Goal: Task Accomplishment & Management: Use online tool/utility

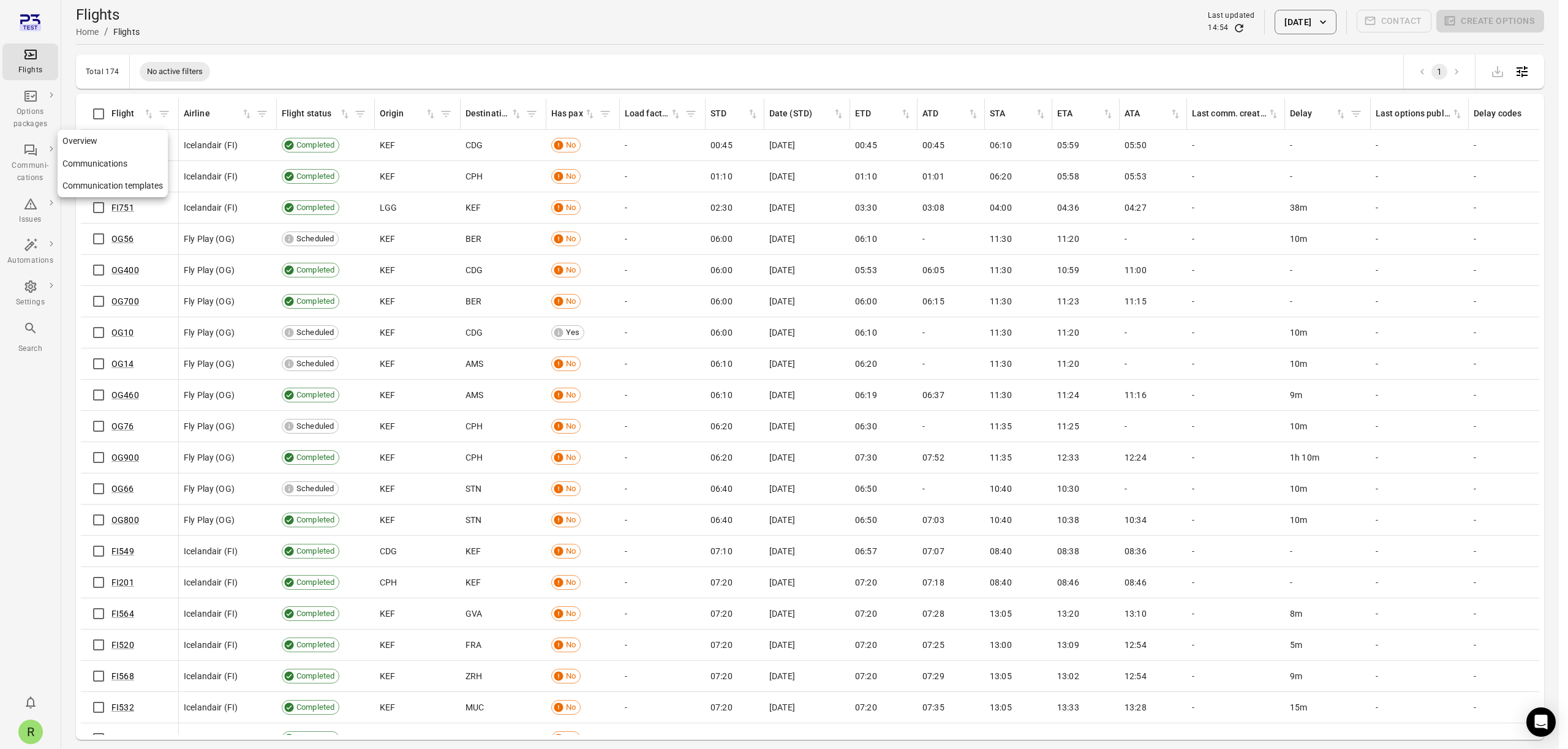
click at [31, 172] on div "Communi-cations" at bounding box center [30, 172] width 46 height 25
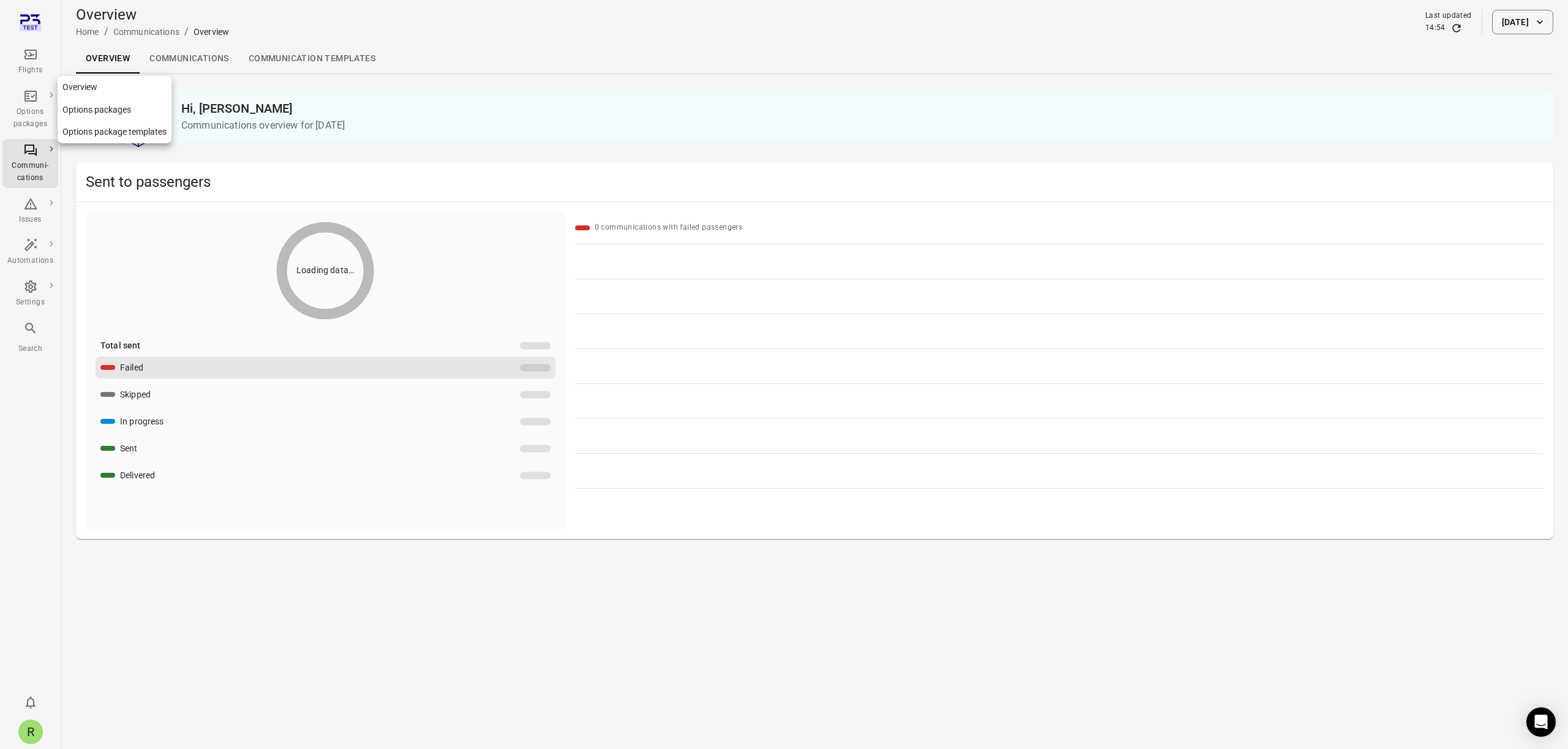
click at [29, 119] on div "Options packages" at bounding box center [30, 118] width 46 height 25
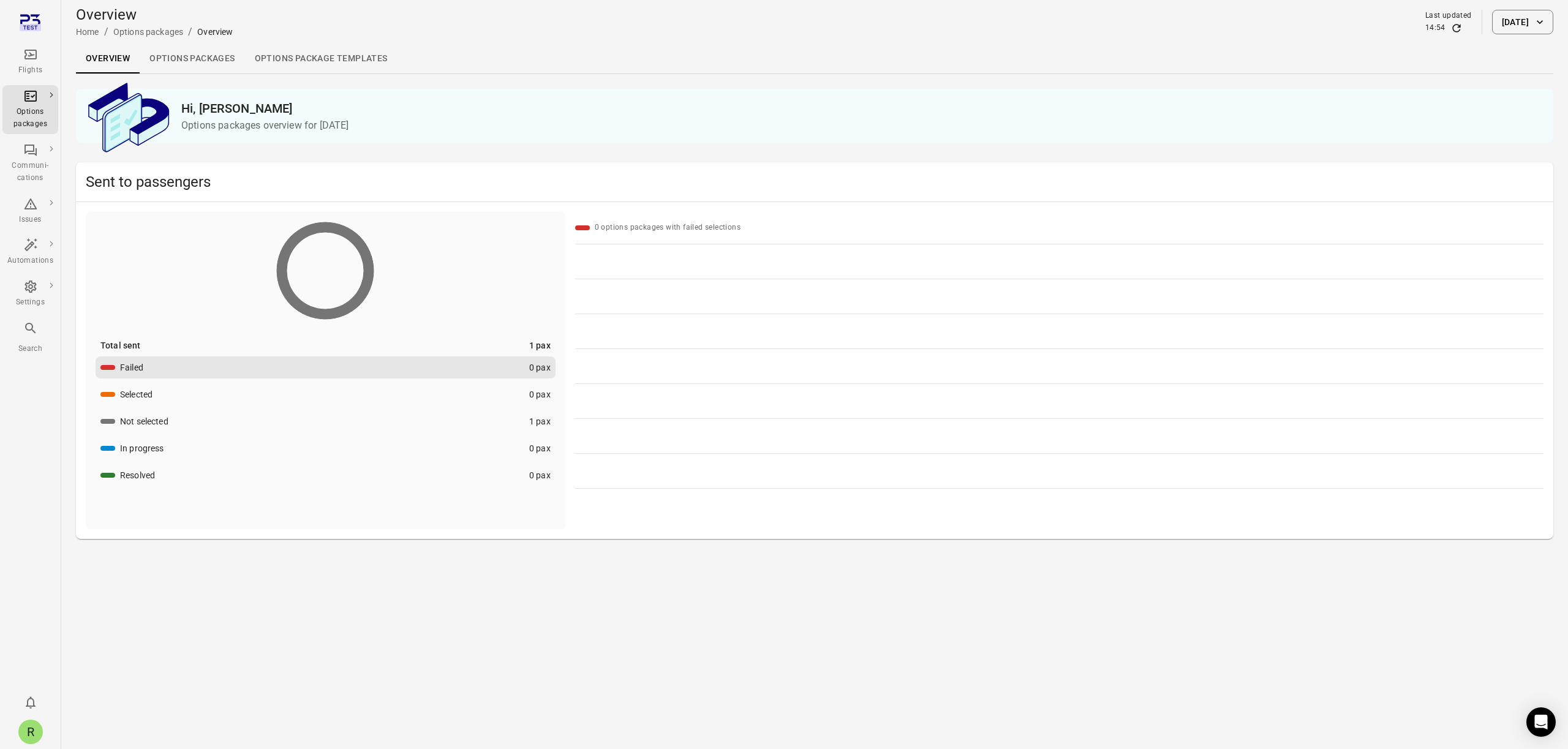
click at [39, 55] on div "Flights" at bounding box center [30, 62] width 46 height 30
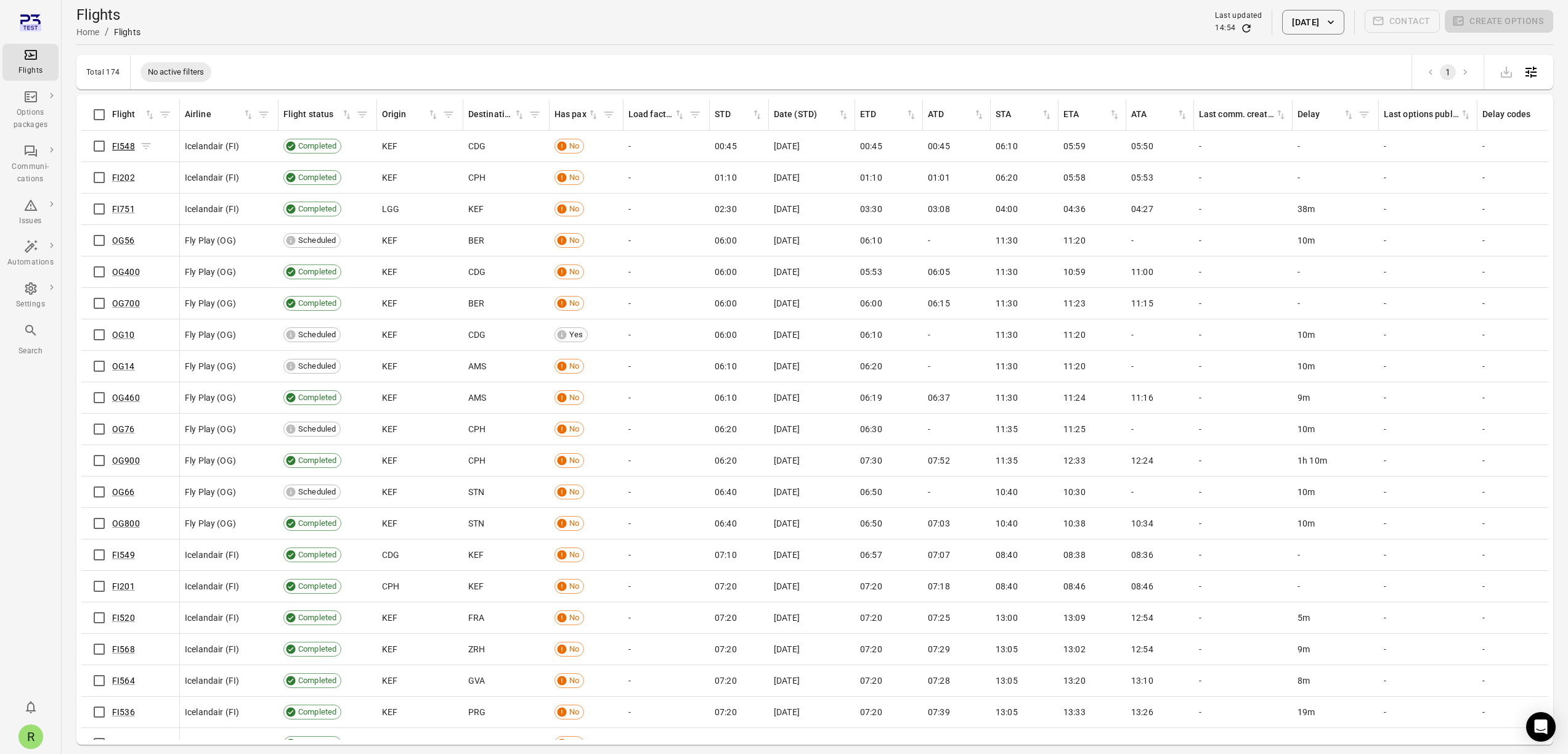
click at [119, 148] on link "FI548" at bounding box center [123, 146] width 23 height 10
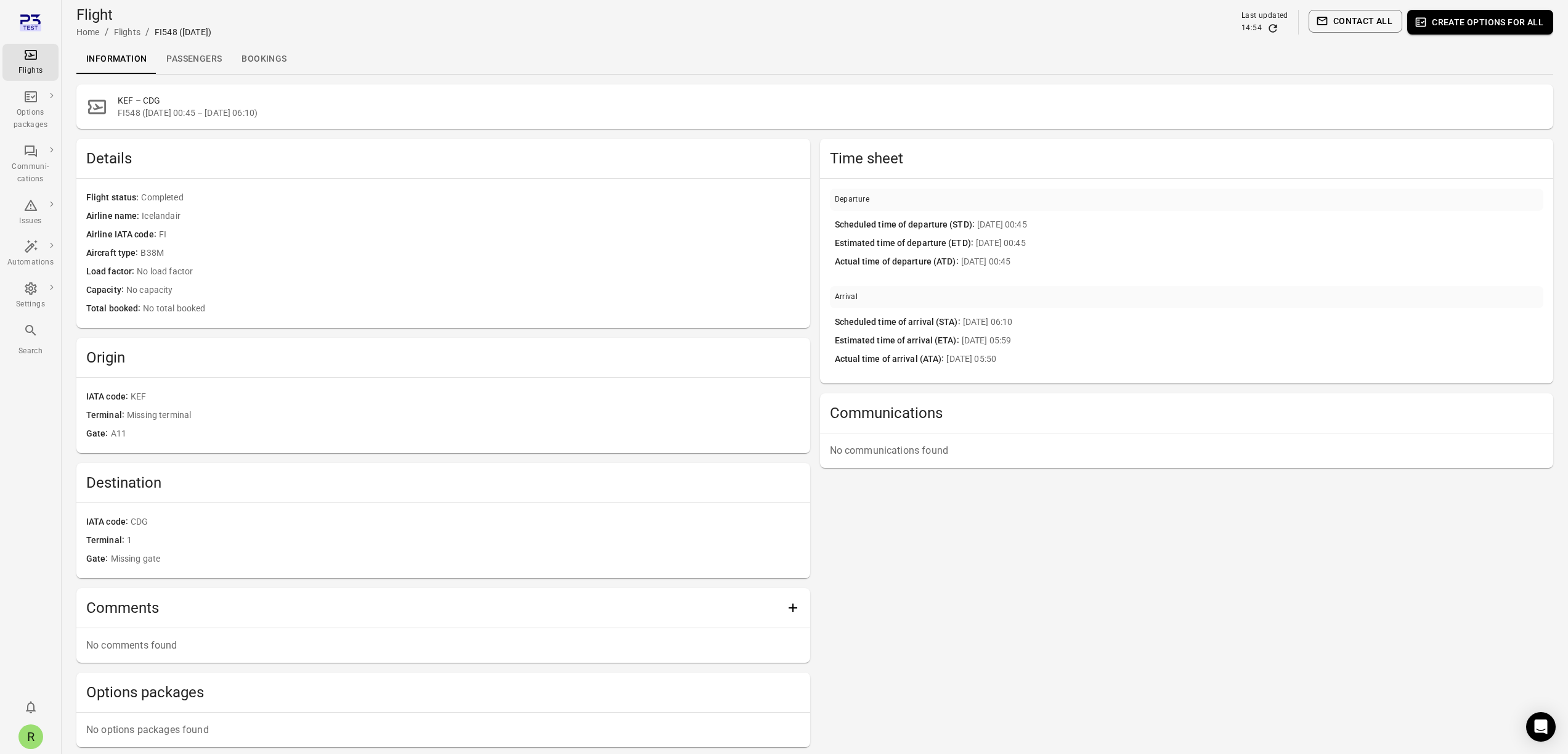
click at [1461, 21] on button "Create options for all" at bounding box center [1480, 22] width 146 height 25
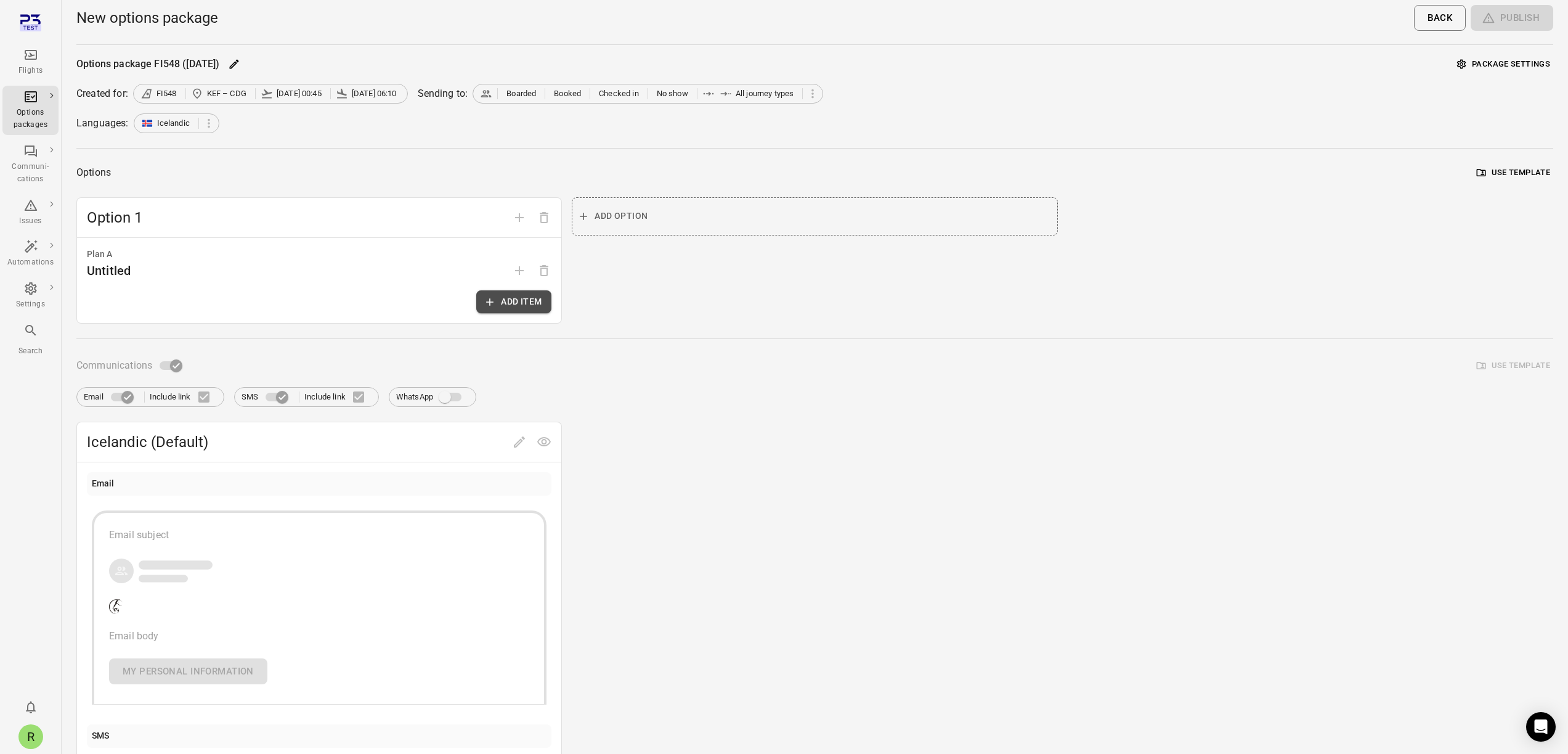
click at [498, 301] on button "Add item" at bounding box center [514, 302] width 75 height 23
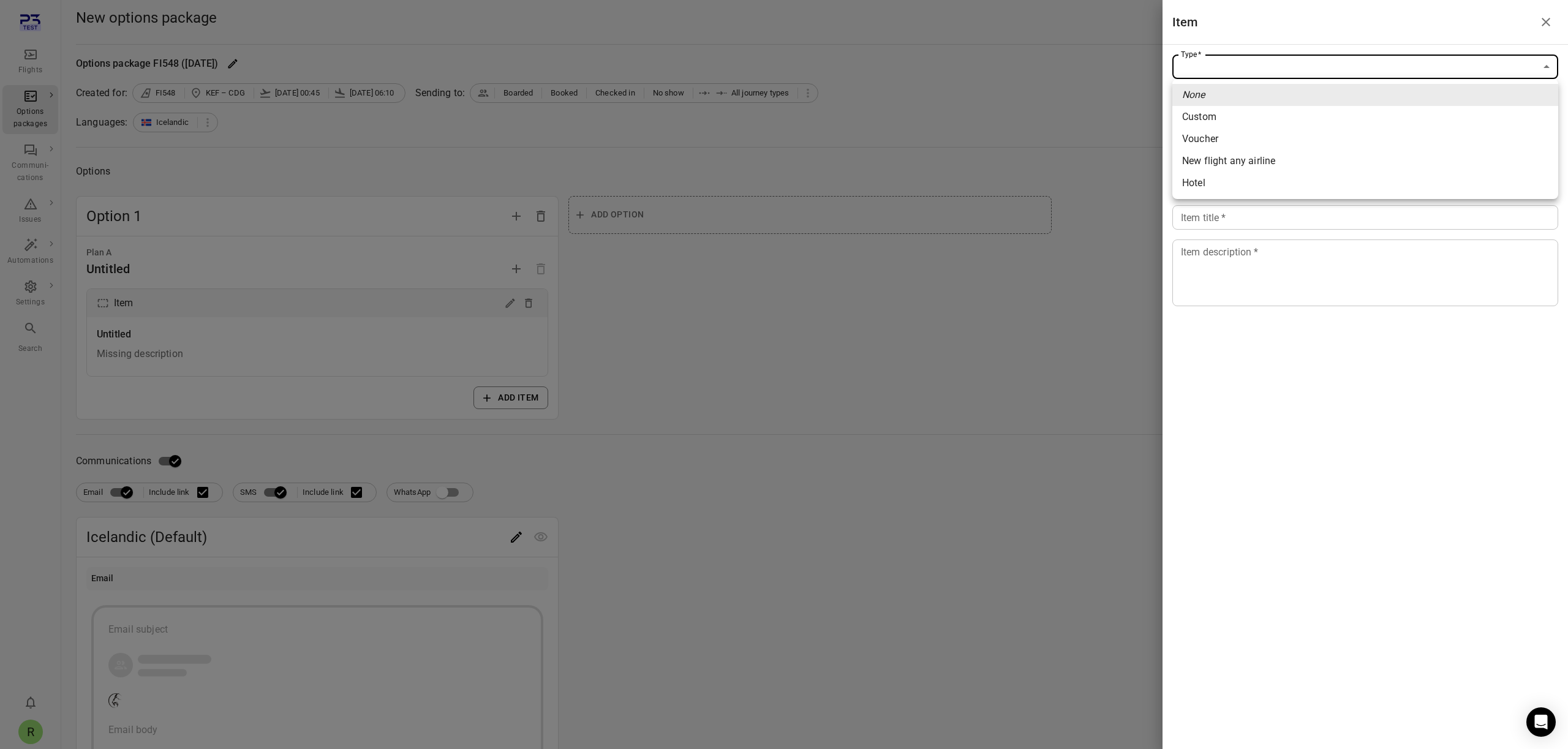
click at [1196, 62] on body "Flights Options packages Communi-cations Issues Automations Settings Search R N…" at bounding box center [784, 533] width 1568 height 1067
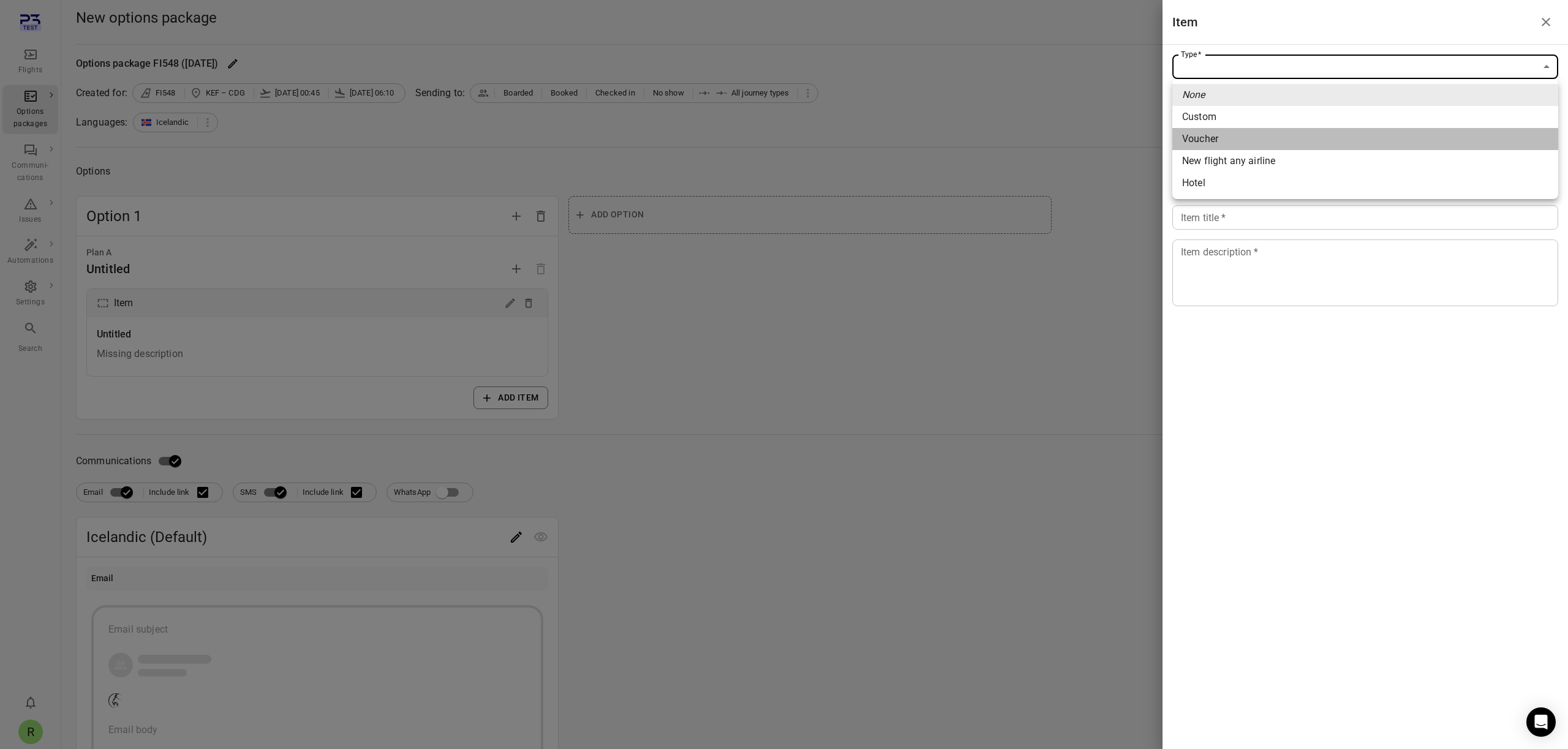
click at [1200, 136] on span "Voucher" at bounding box center [1365, 139] width 366 height 14
type input "*******"
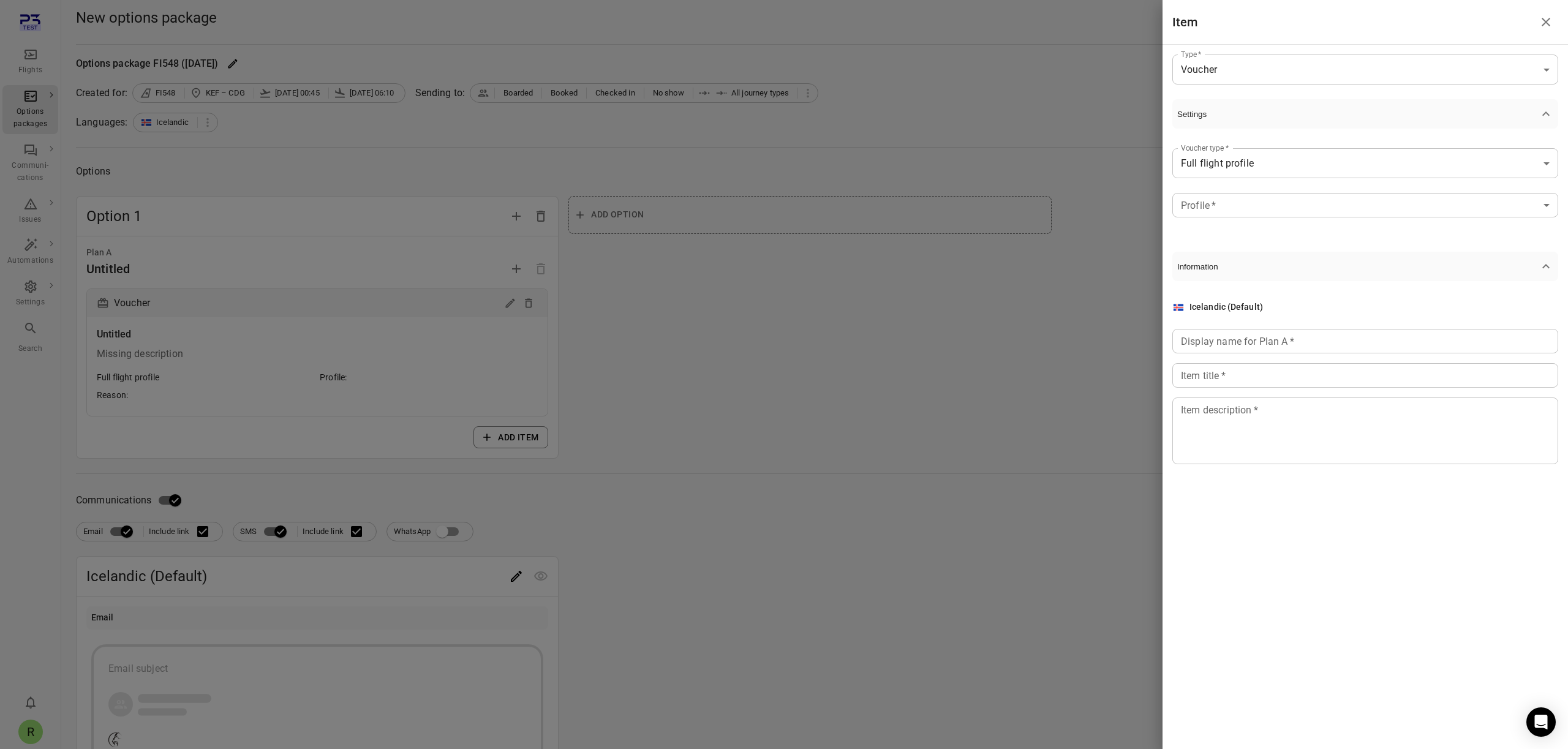
click at [1201, 114] on span "Settings" at bounding box center [1358, 113] width 362 height 9
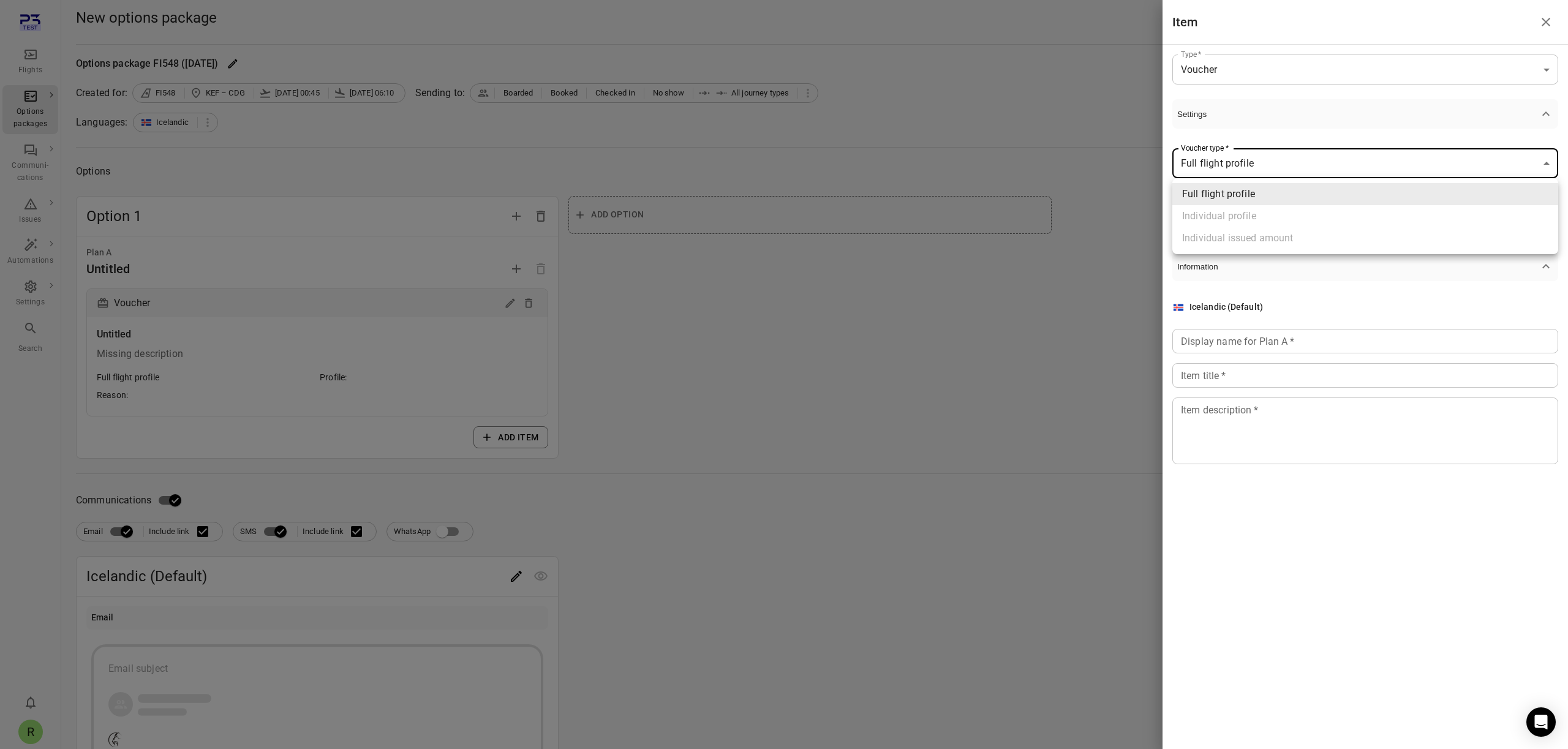
click at [1215, 170] on body "**********" at bounding box center [784, 553] width 1568 height 1106
click at [1215, 170] on div at bounding box center [784, 374] width 1568 height 749
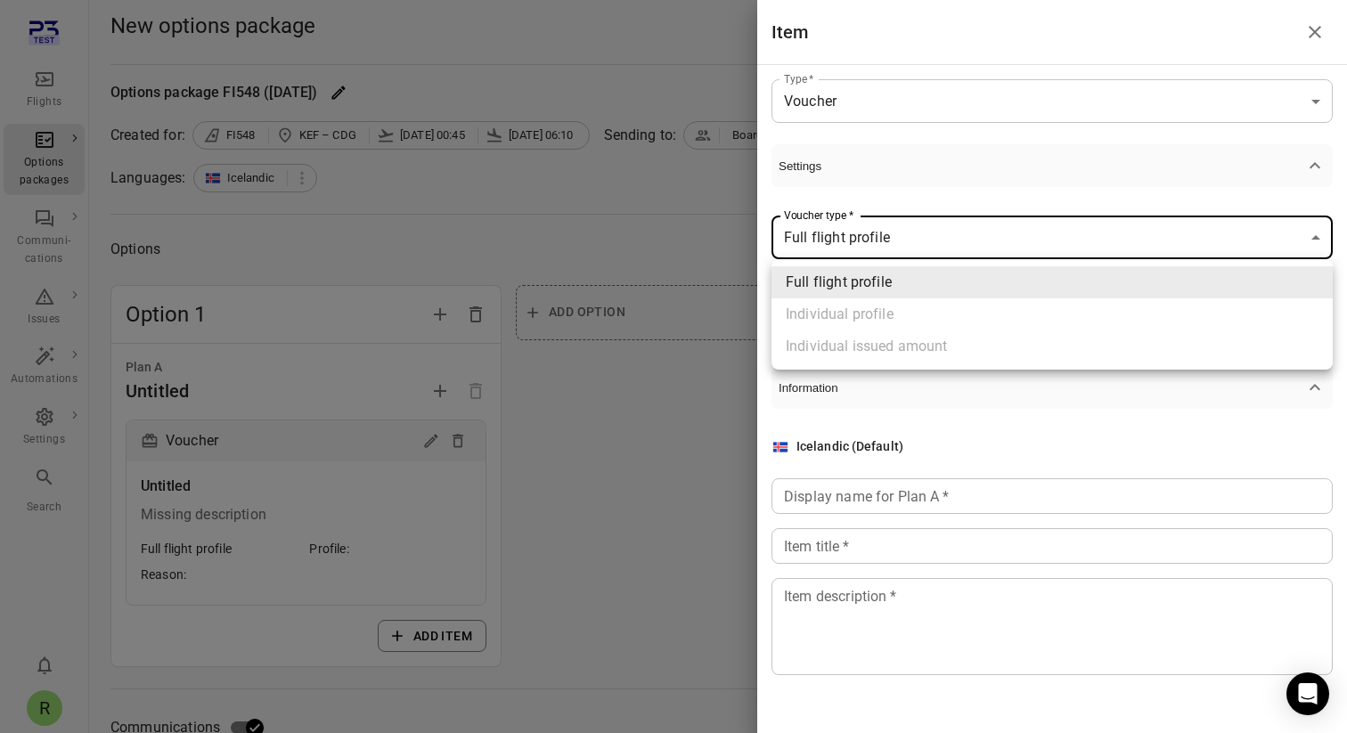
click at [908, 246] on div at bounding box center [673, 366] width 1347 height 733
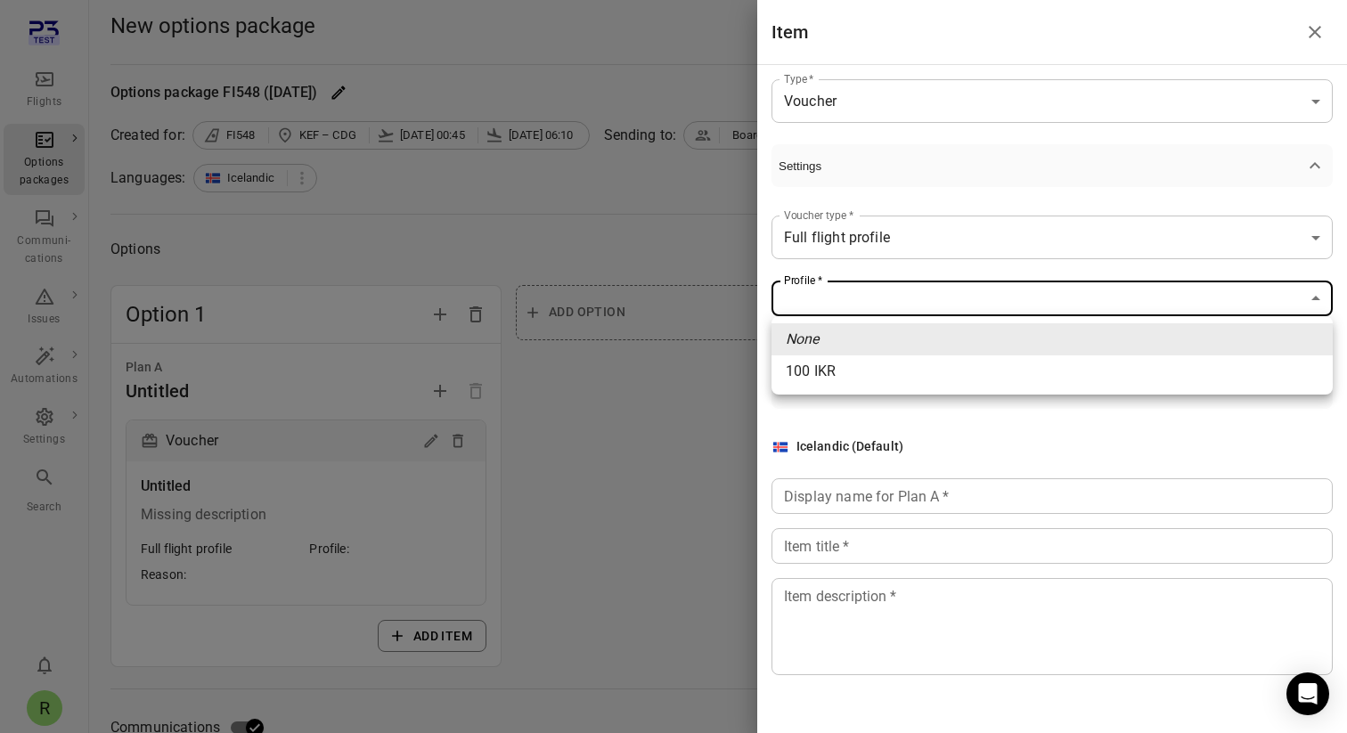
click at [891, 366] on span "100 IKR" at bounding box center [1052, 371] width 533 height 21
type input "****"
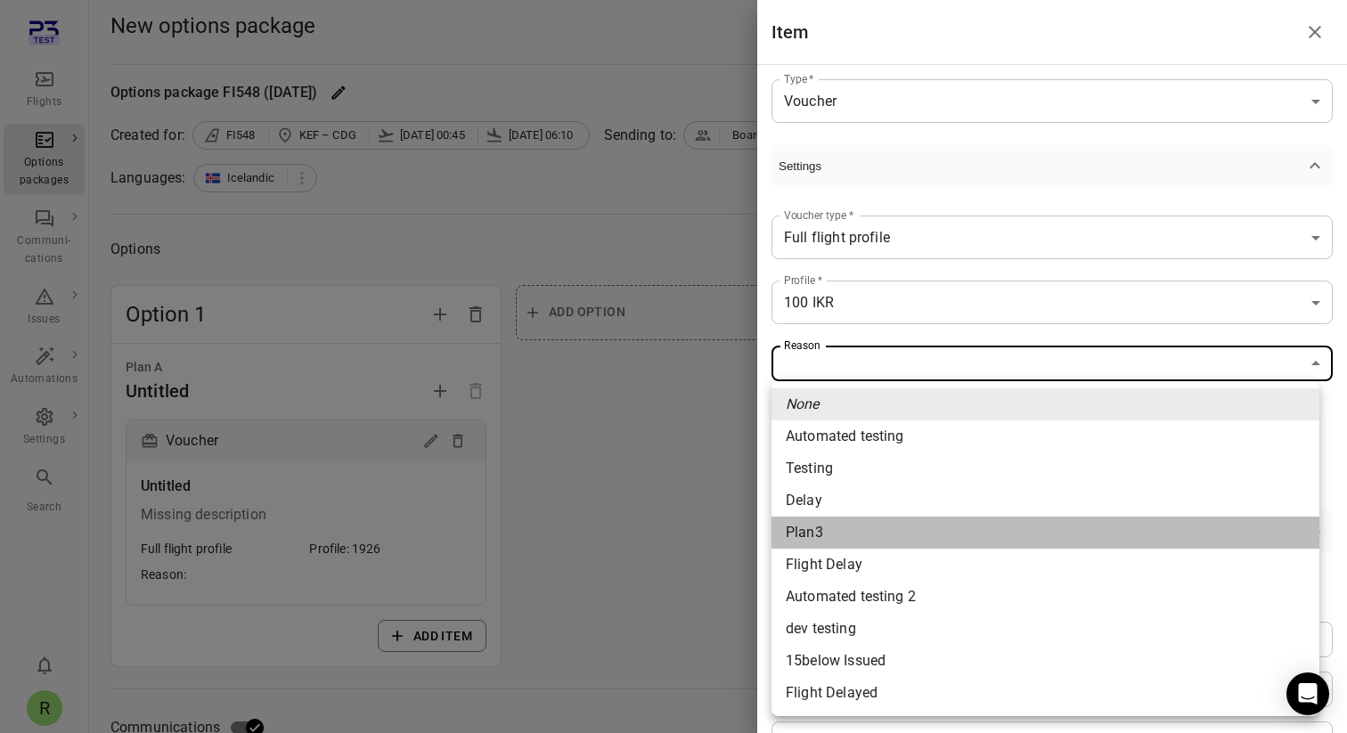
click at [846, 528] on span "Plan3" at bounding box center [1045, 532] width 519 height 21
type input "*****"
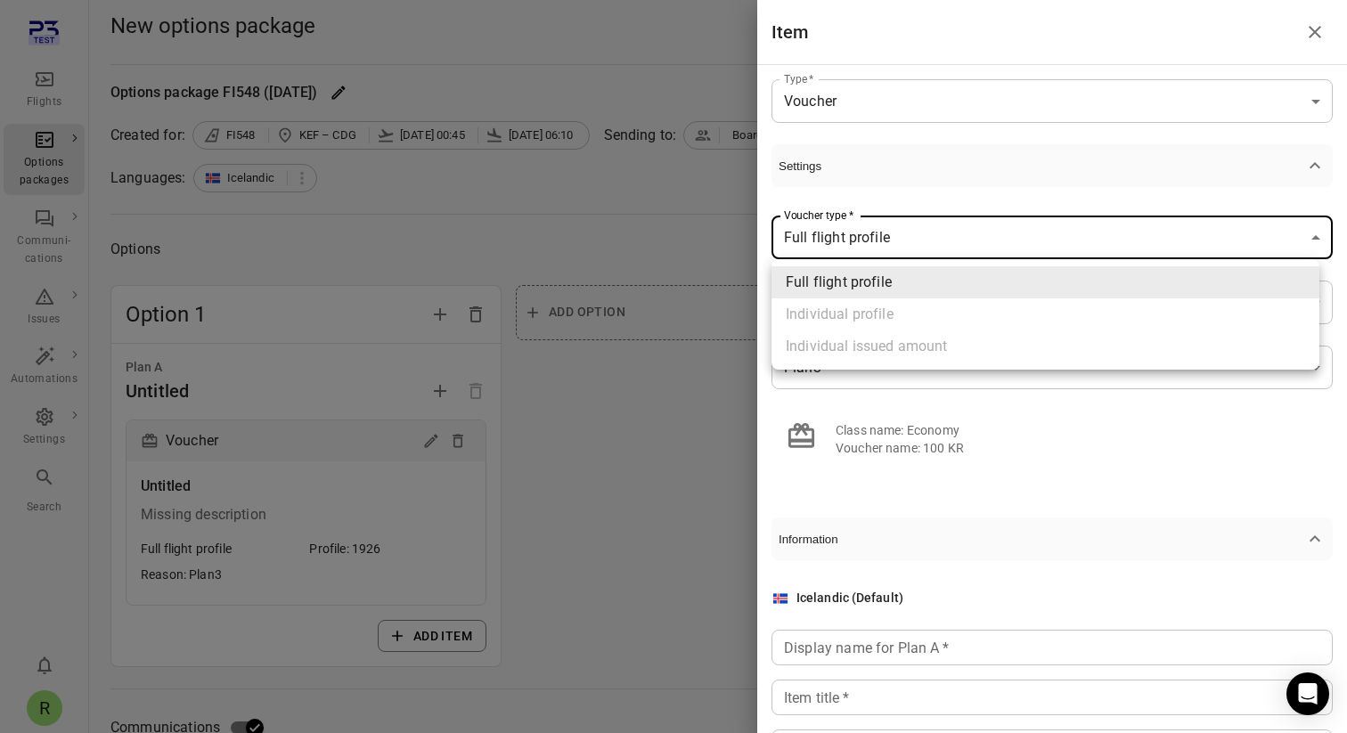
click at [993, 204] on div at bounding box center [673, 366] width 1347 height 733
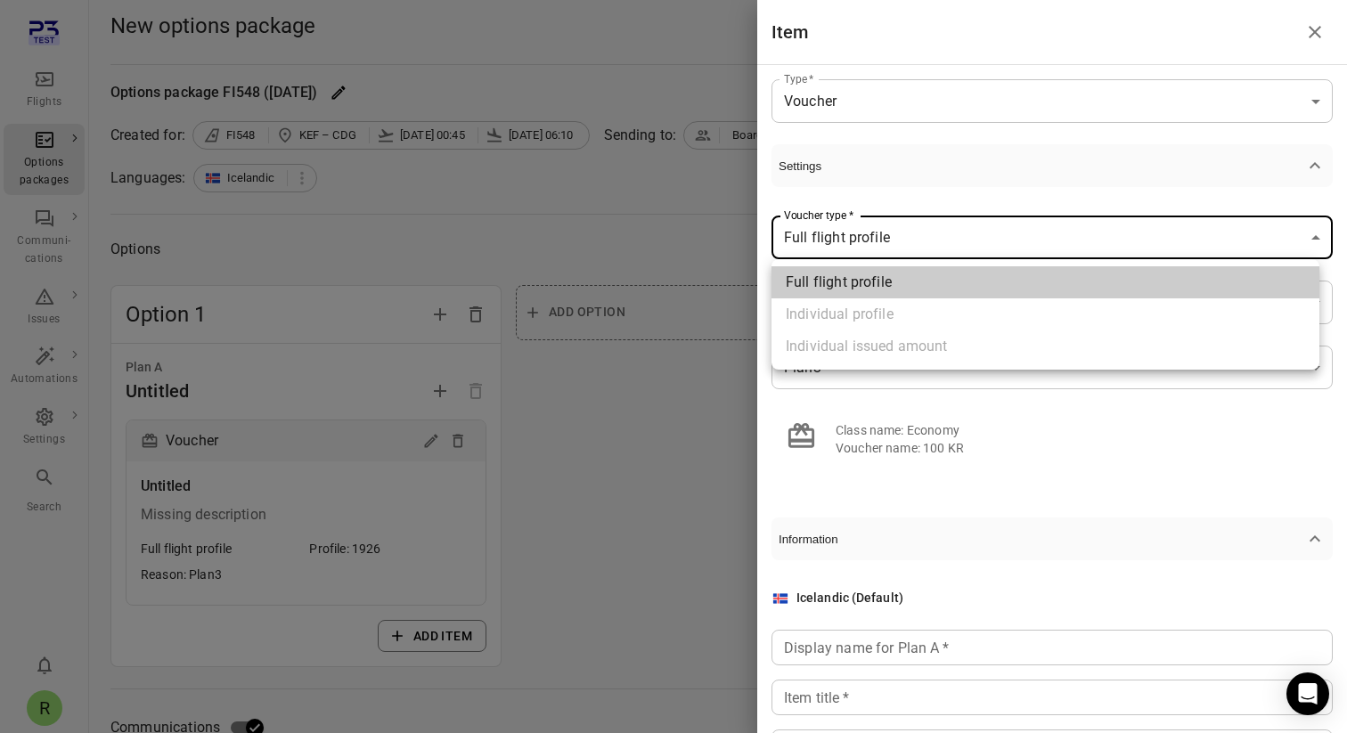
click at [1079, 242] on div at bounding box center [673, 366] width 1347 height 733
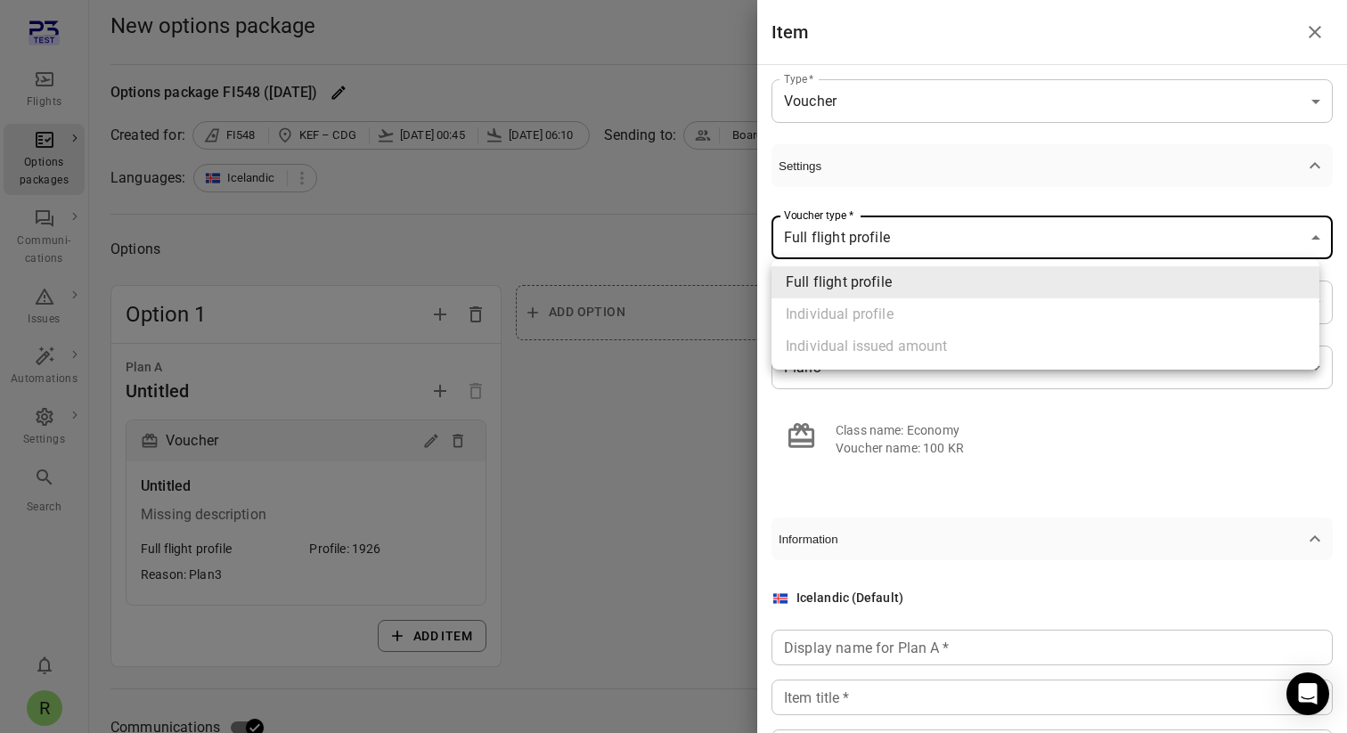
click at [1009, 199] on div at bounding box center [673, 366] width 1347 height 733
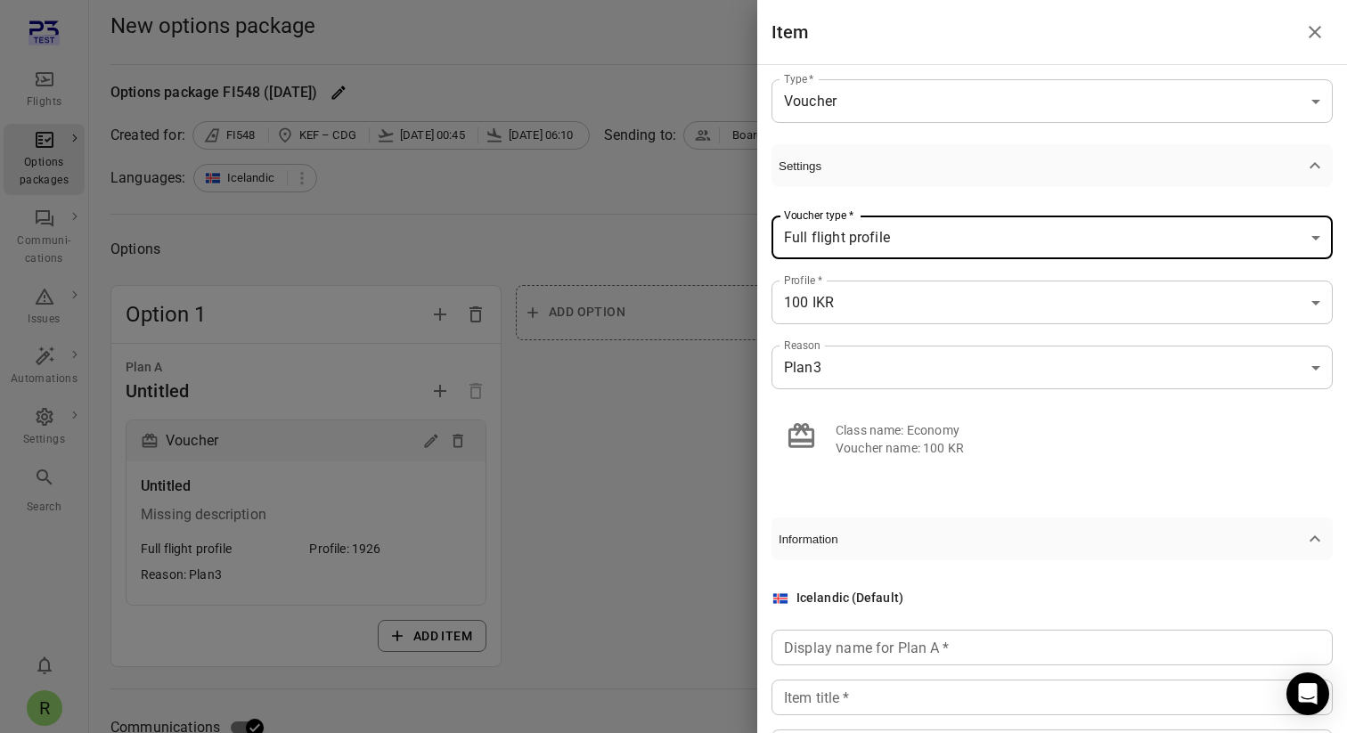
click at [1009, 199] on div "**********" at bounding box center [1052, 341] width 561 height 309
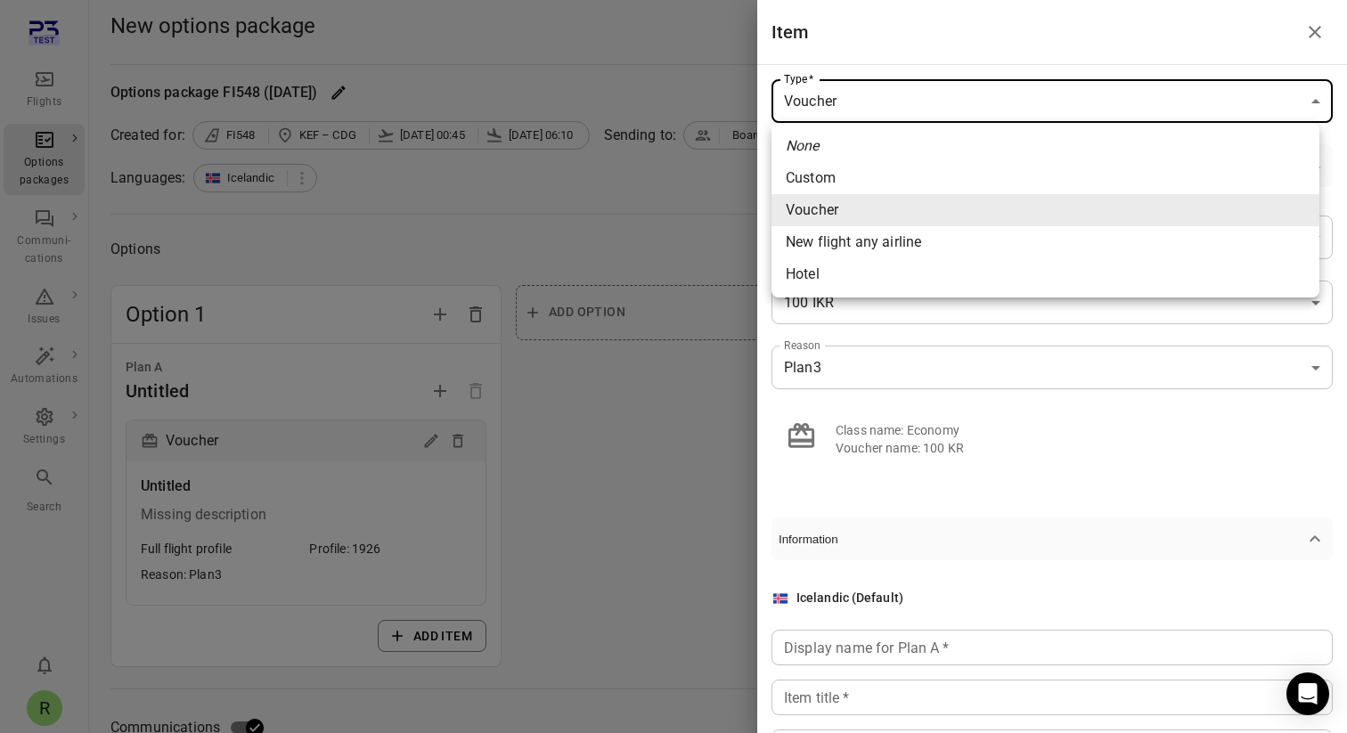
click at [890, 214] on span "Voucher" at bounding box center [1045, 210] width 519 height 21
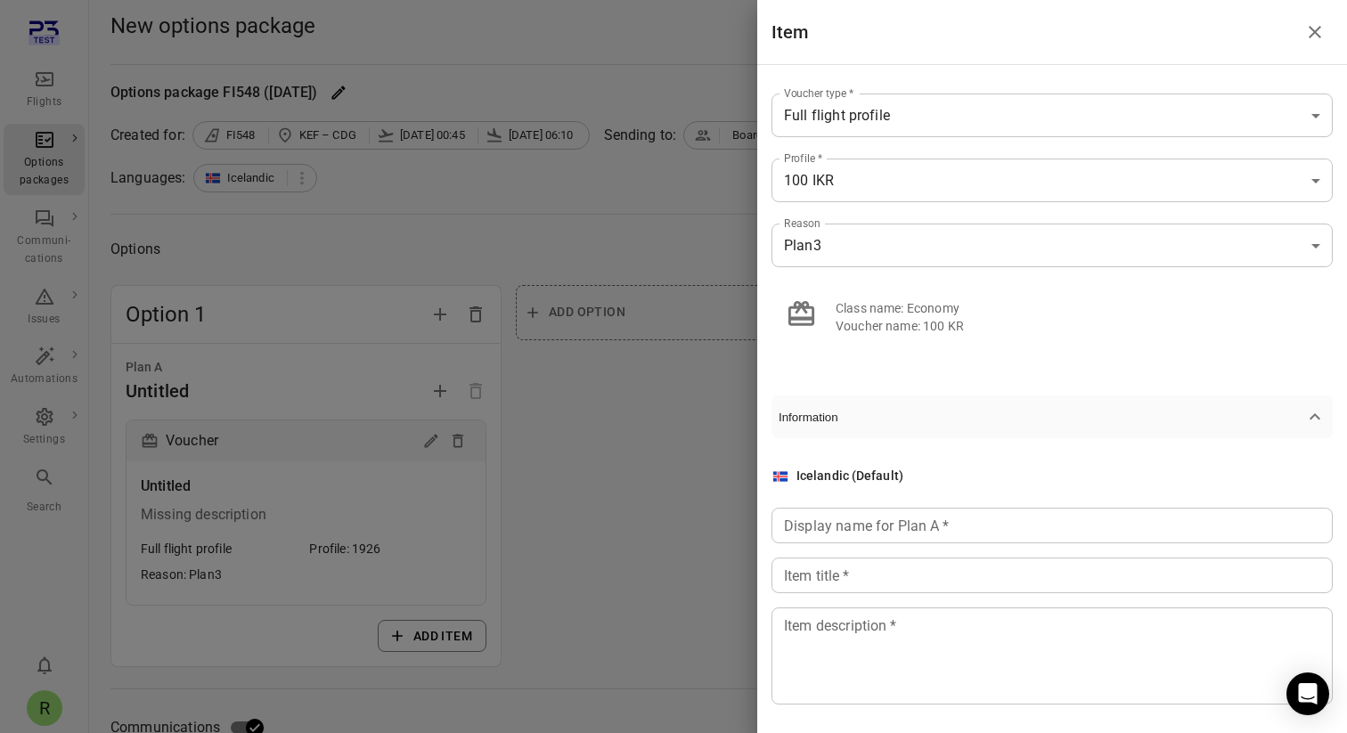
scroll to position [136, 0]
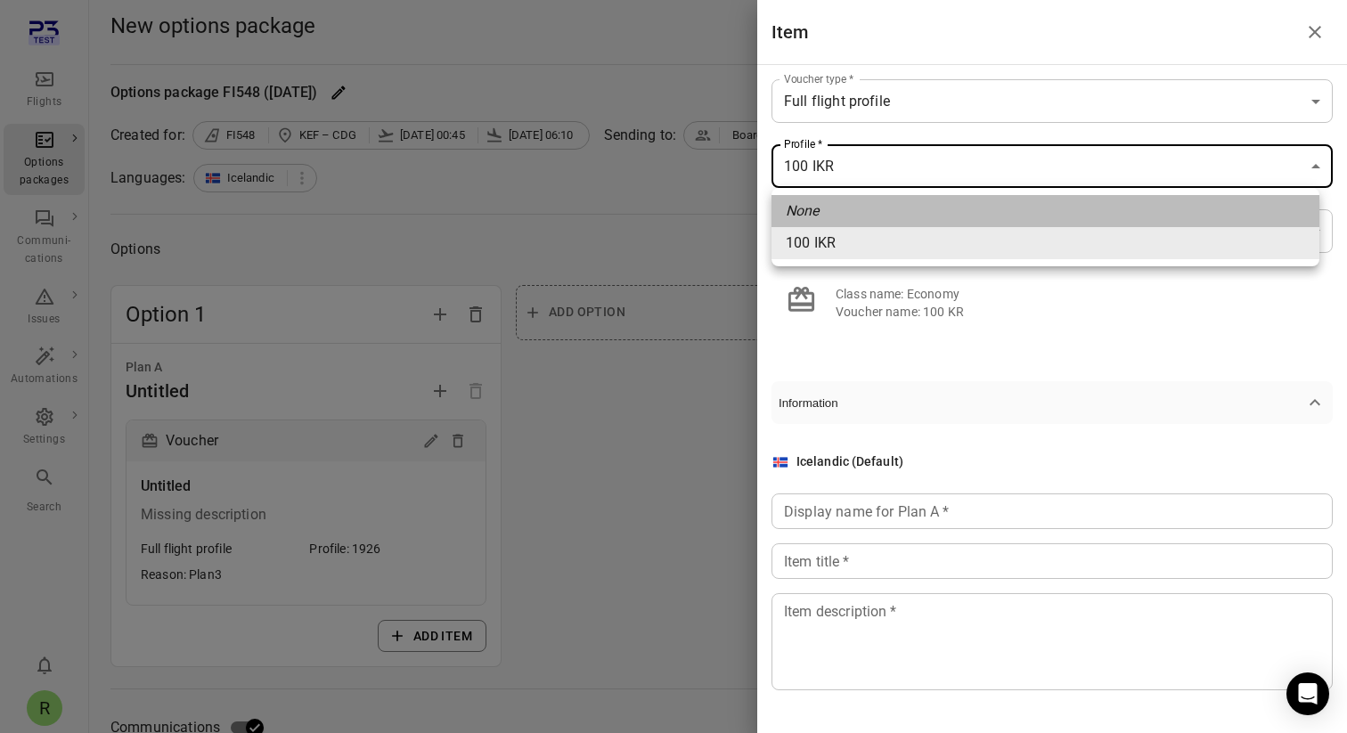
click at [977, 215] on li "None" at bounding box center [1046, 211] width 548 height 32
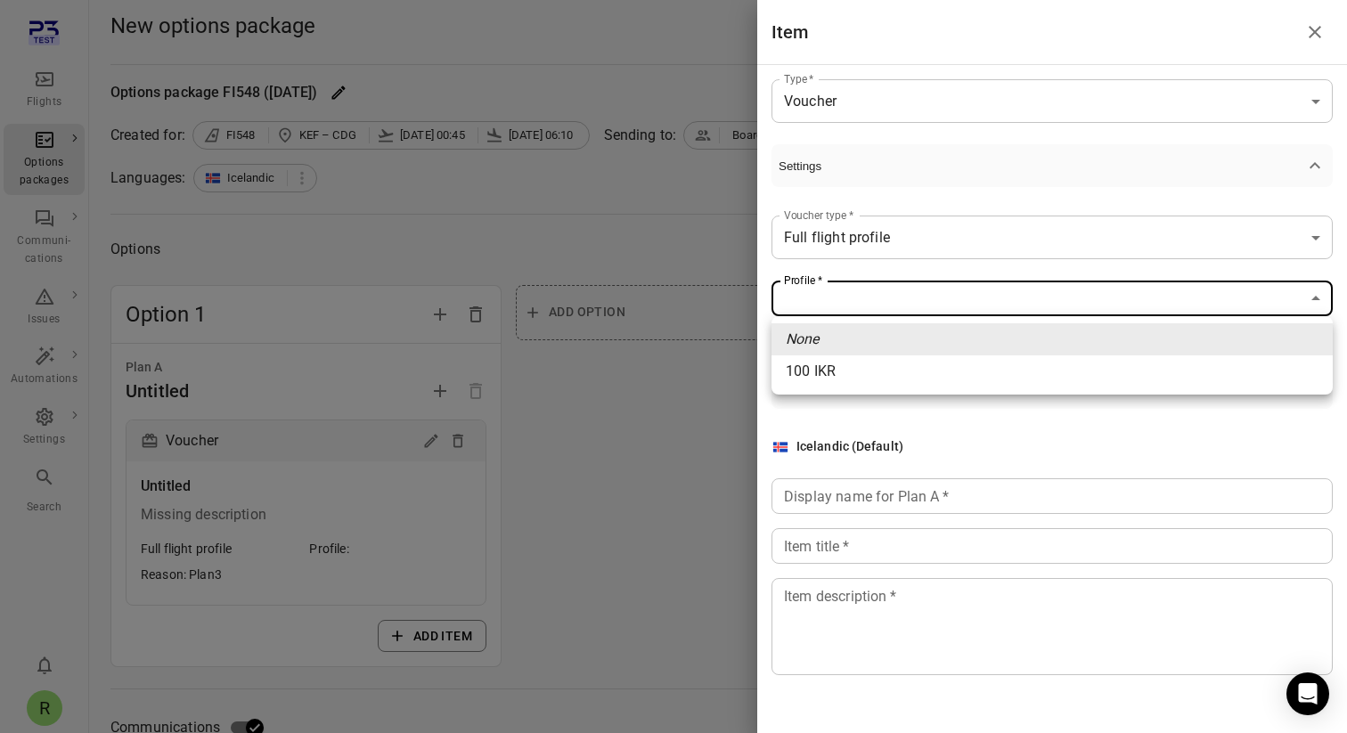
click at [946, 367] on span "100 IKR" at bounding box center [1052, 371] width 533 height 21
type input "****"
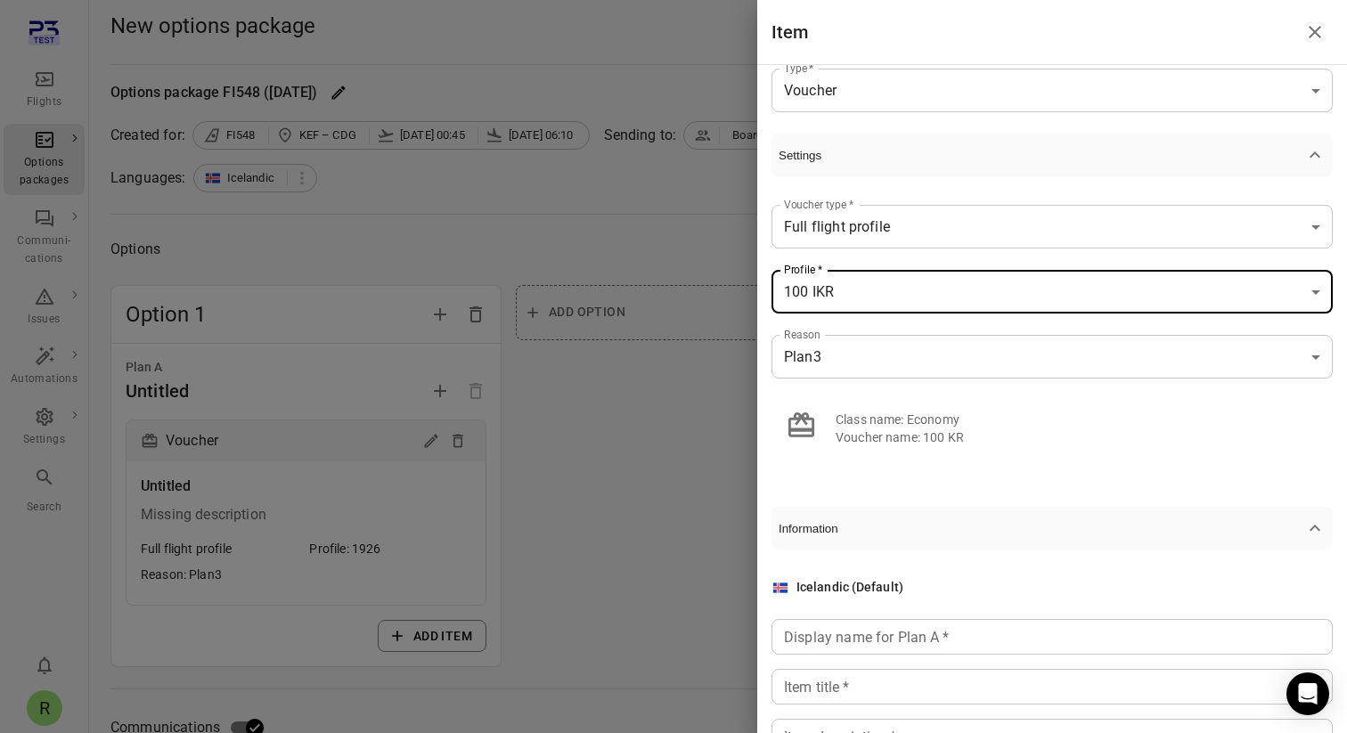
scroll to position [20, 0]
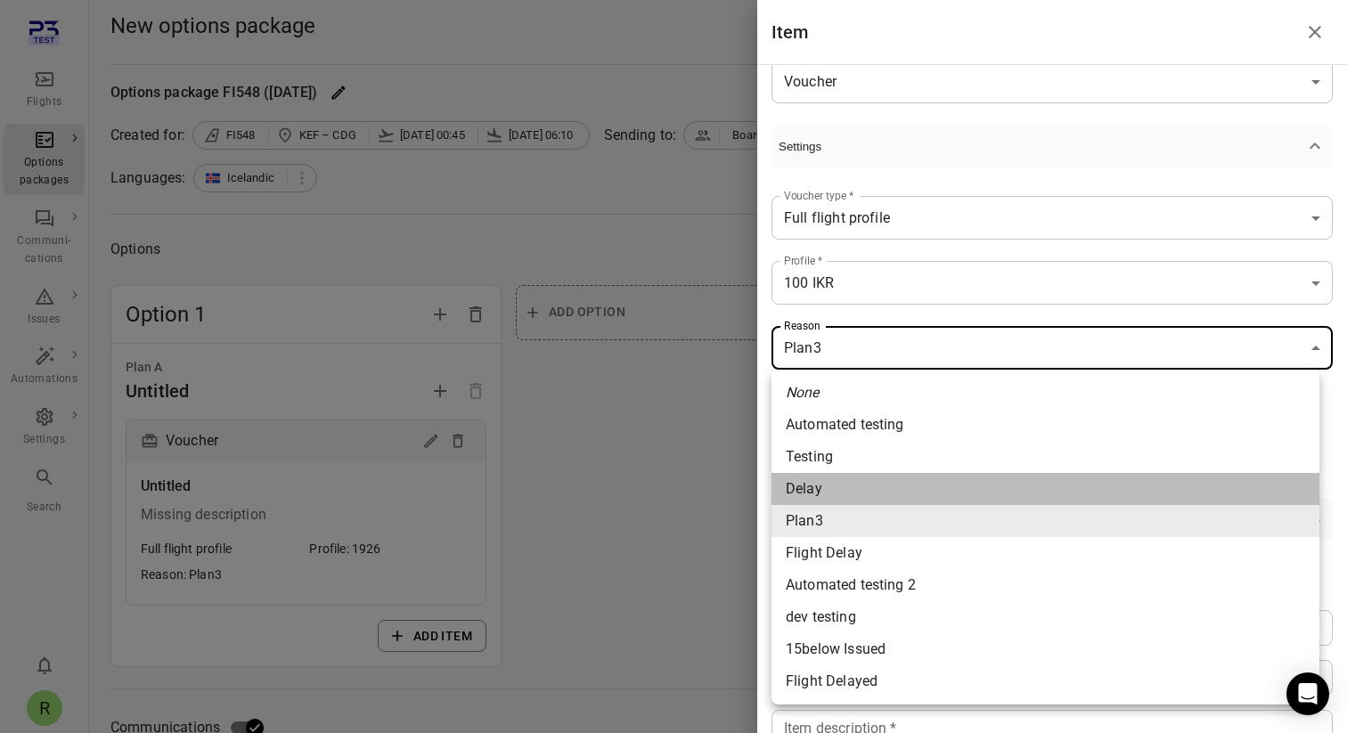
click at [912, 491] on span "Delay" at bounding box center [1045, 488] width 519 height 21
type input "*****"
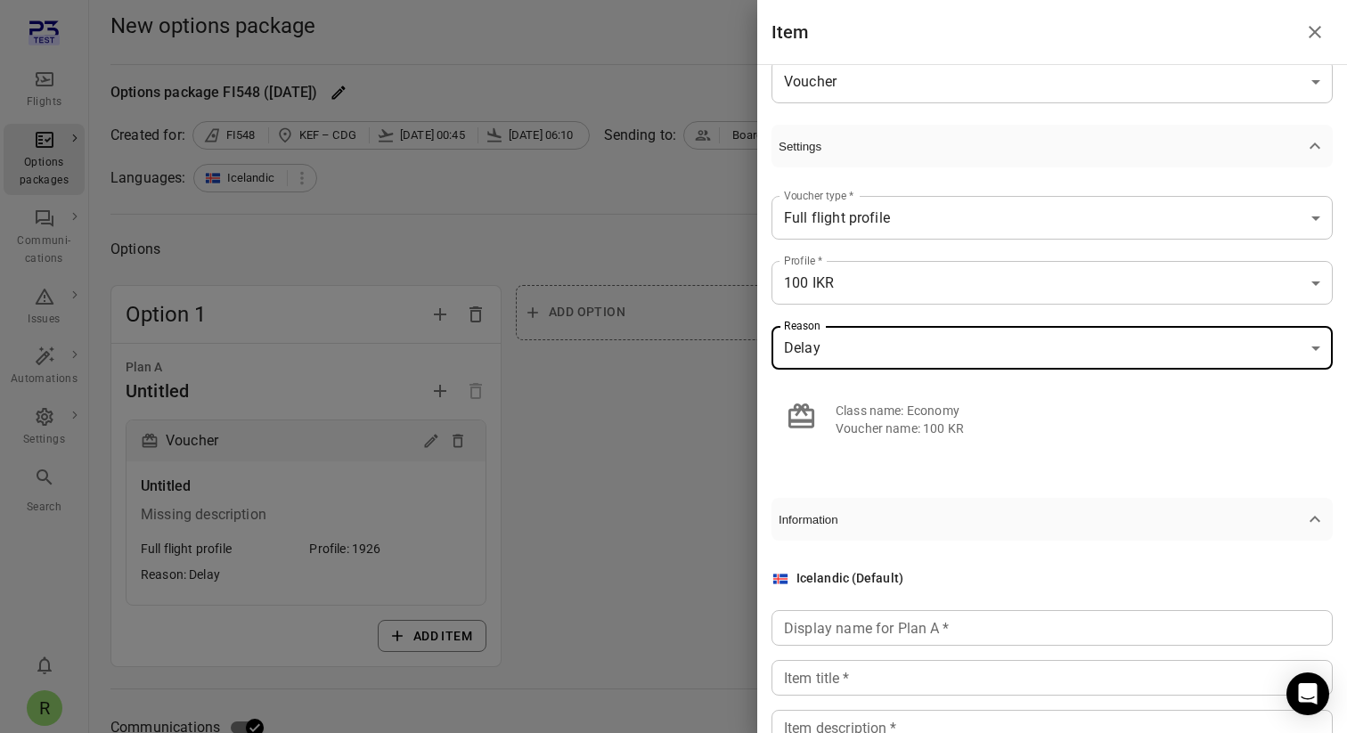
click at [1039, 481] on div "**********" at bounding box center [1052, 399] width 590 height 668
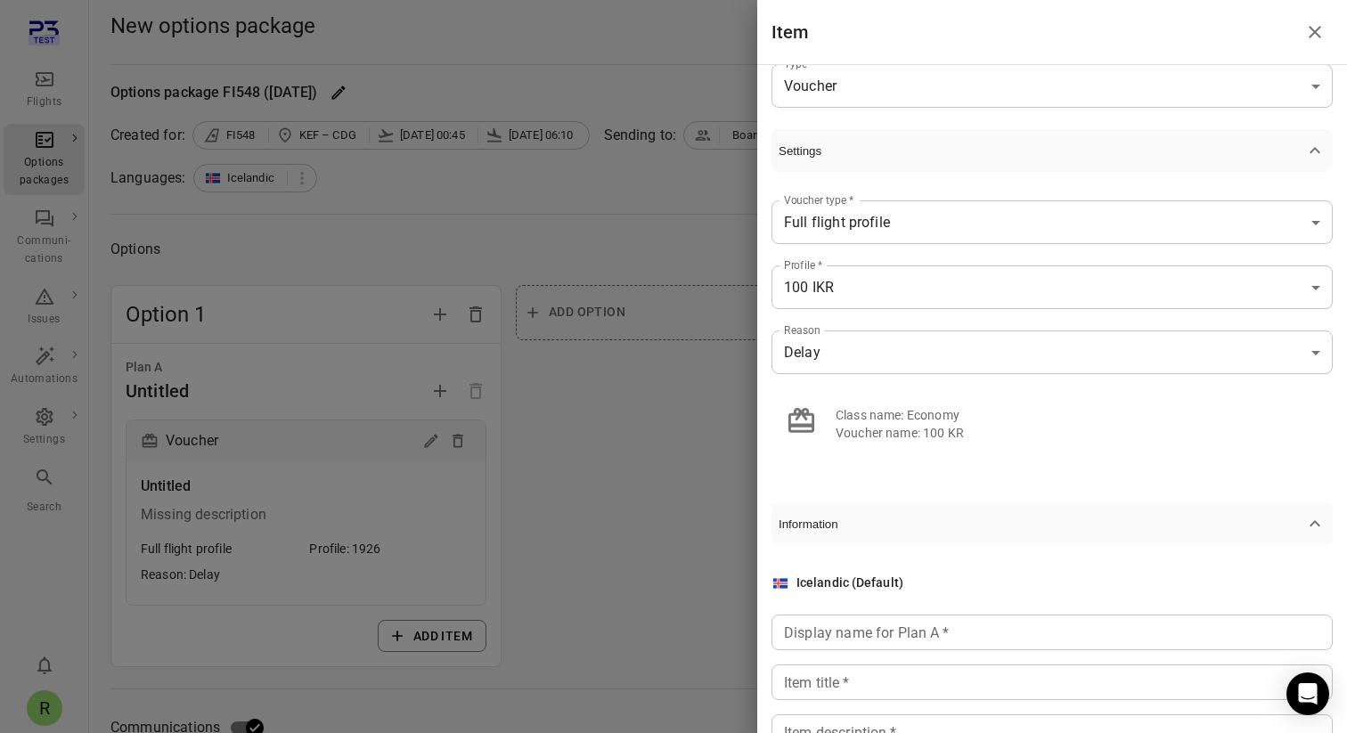
scroll to position [0, 0]
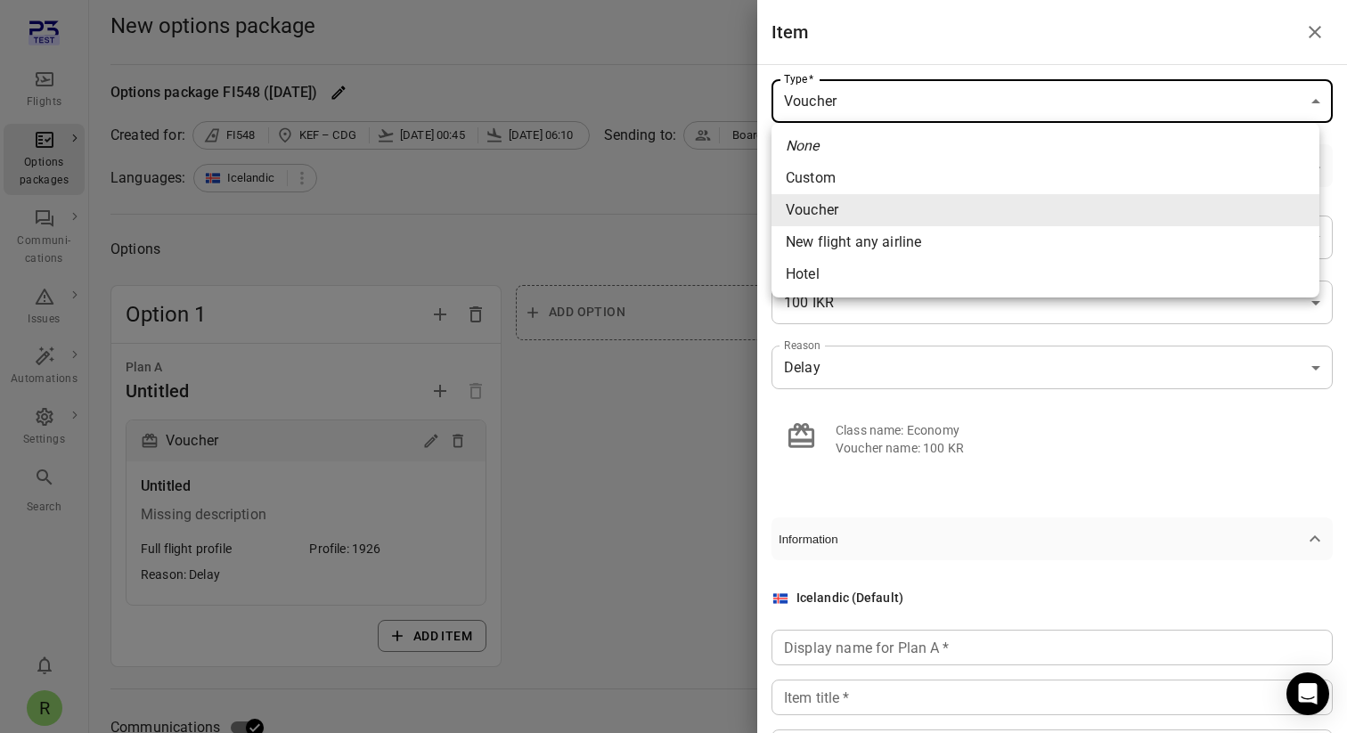
click at [1050, 207] on span "Voucher" at bounding box center [1045, 210] width 519 height 21
click at [855, 65] on div at bounding box center [673, 366] width 1347 height 733
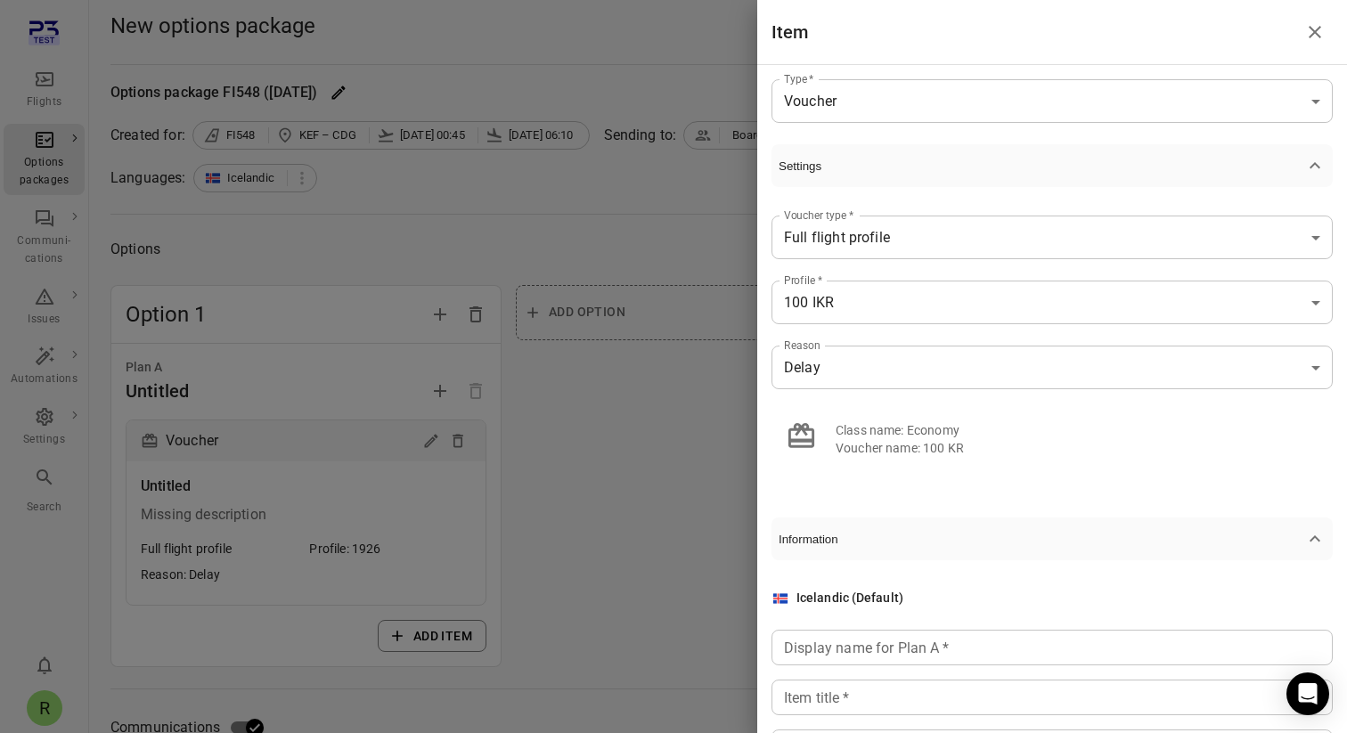
click at [854, 168] on span "Settings" at bounding box center [1042, 165] width 526 height 13
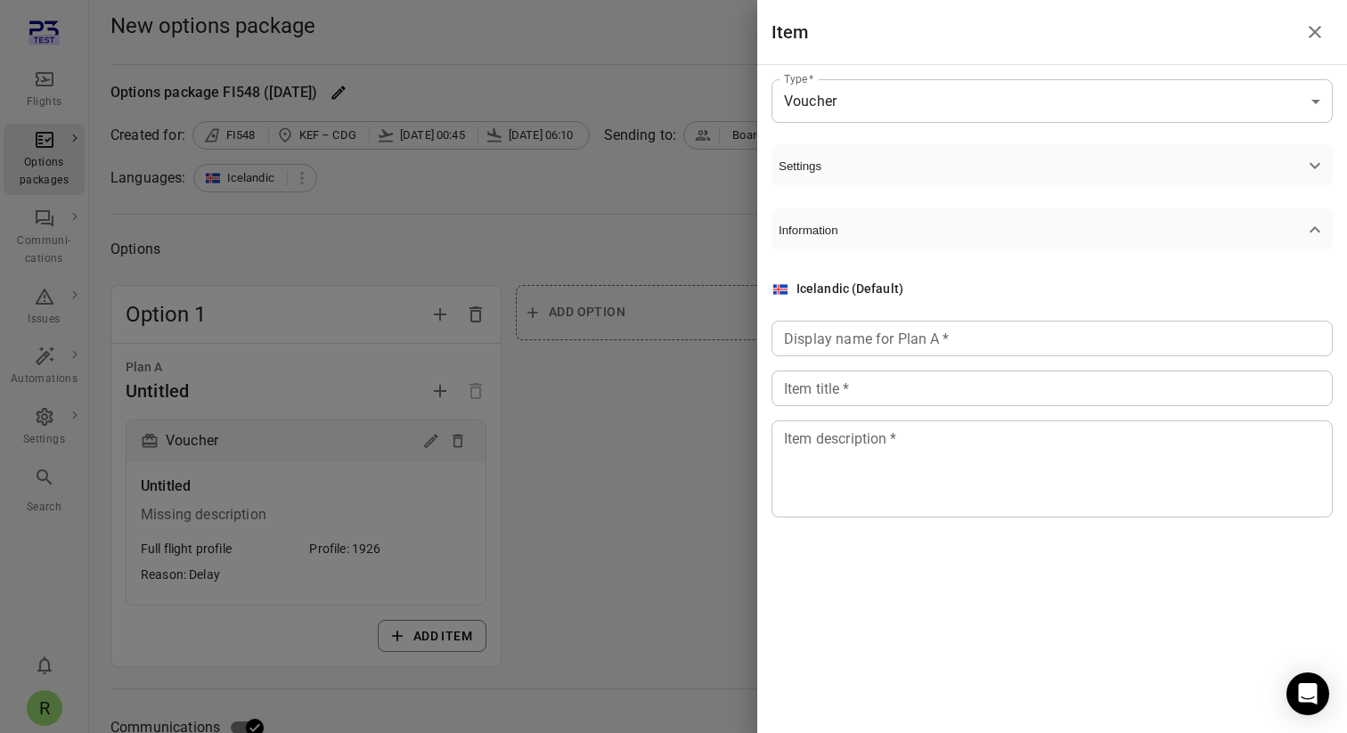
click at [854, 168] on span "Settings" at bounding box center [1042, 165] width 526 height 13
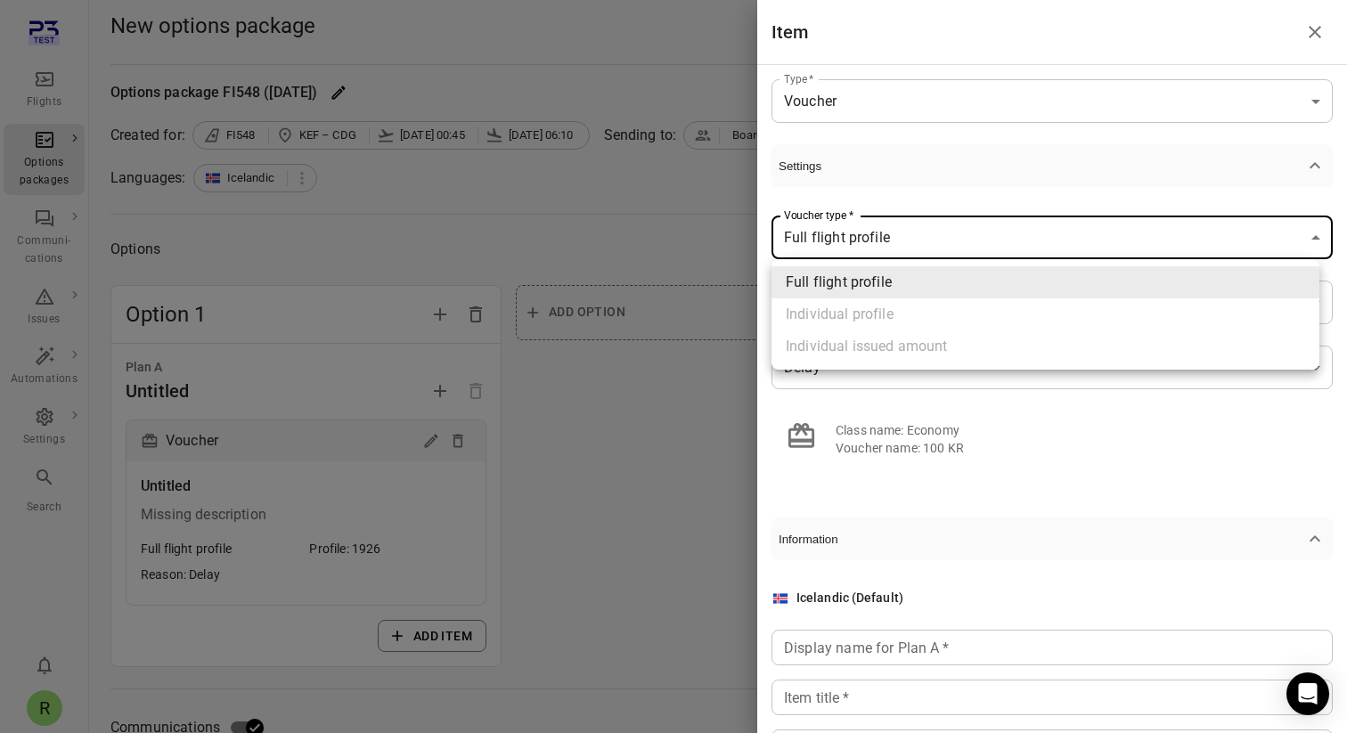
click at [918, 246] on div at bounding box center [673, 366] width 1347 height 733
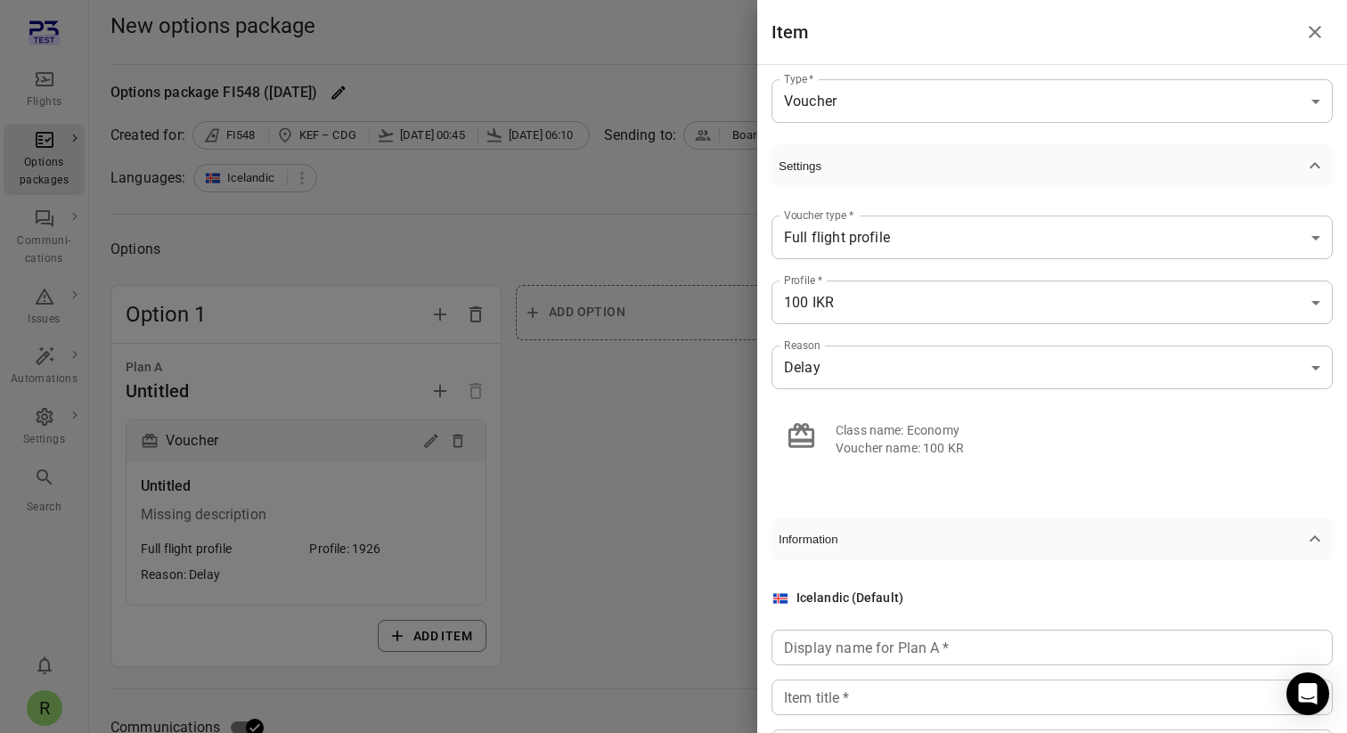
click at [897, 138] on div "**********" at bounding box center [1052, 399] width 590 height 668
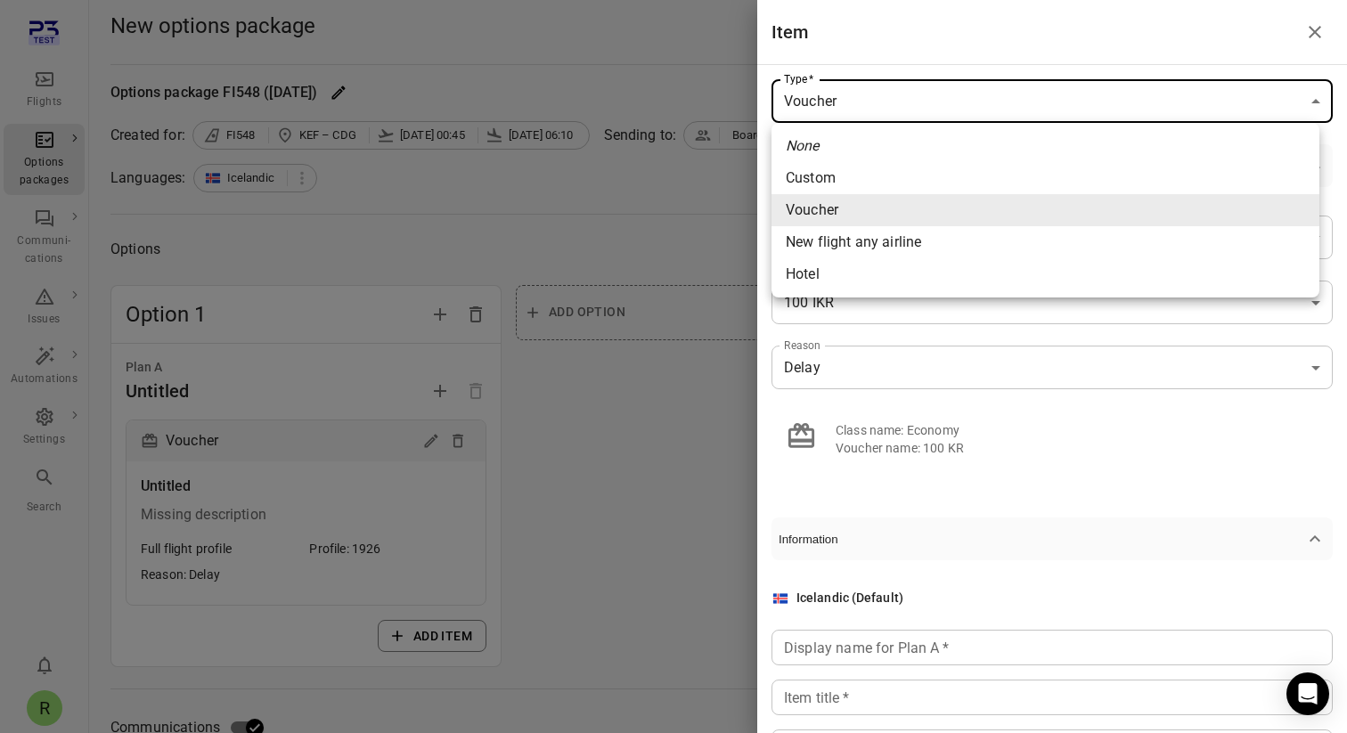
drag, startPoint x: 879, startPoint y: 62, endPoint x: 840, endPoint y: 73, distance: 39.8
click at [879, 62] on div at bounding box center [673, 366] width 1347 height 733
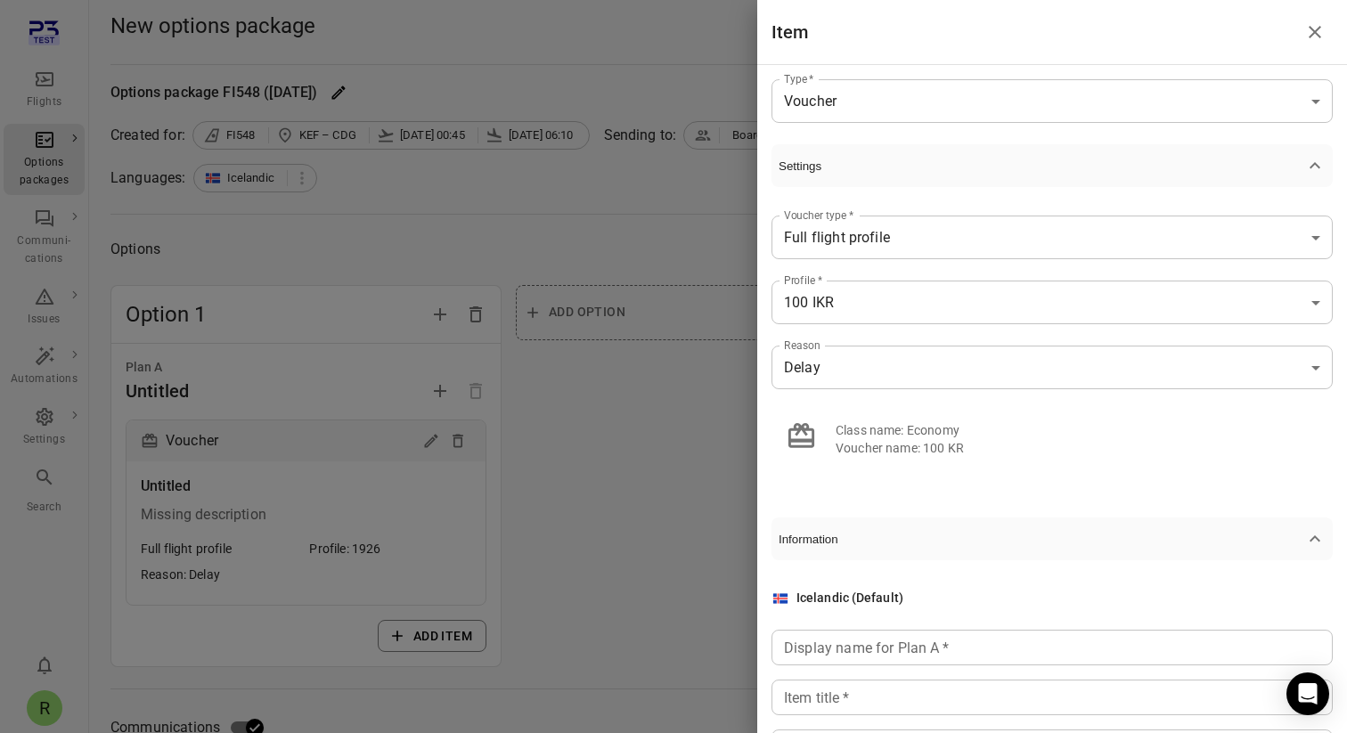
click at [545, 434] on div at bounding box center [673, 366] width 1347 height 733
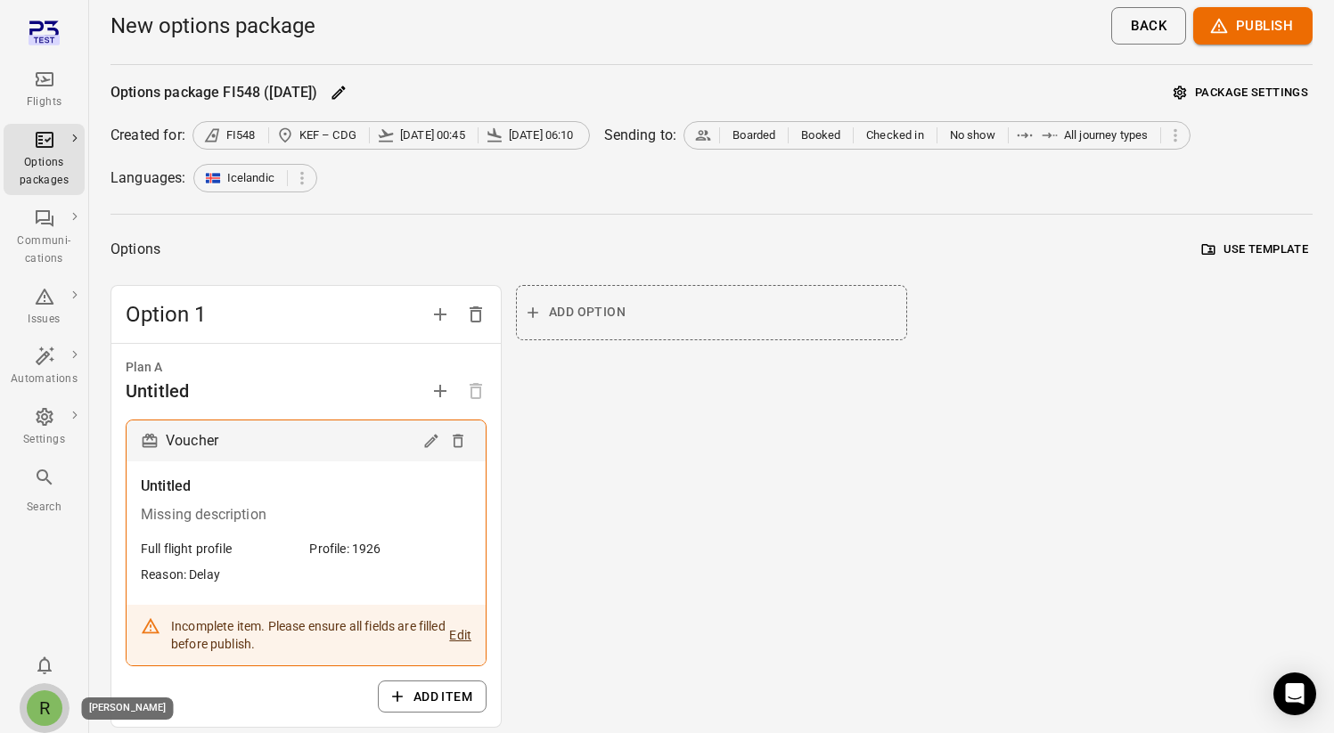
click at [45, 706] on div "R" at bounding box center [45, 709] width 36 height 36
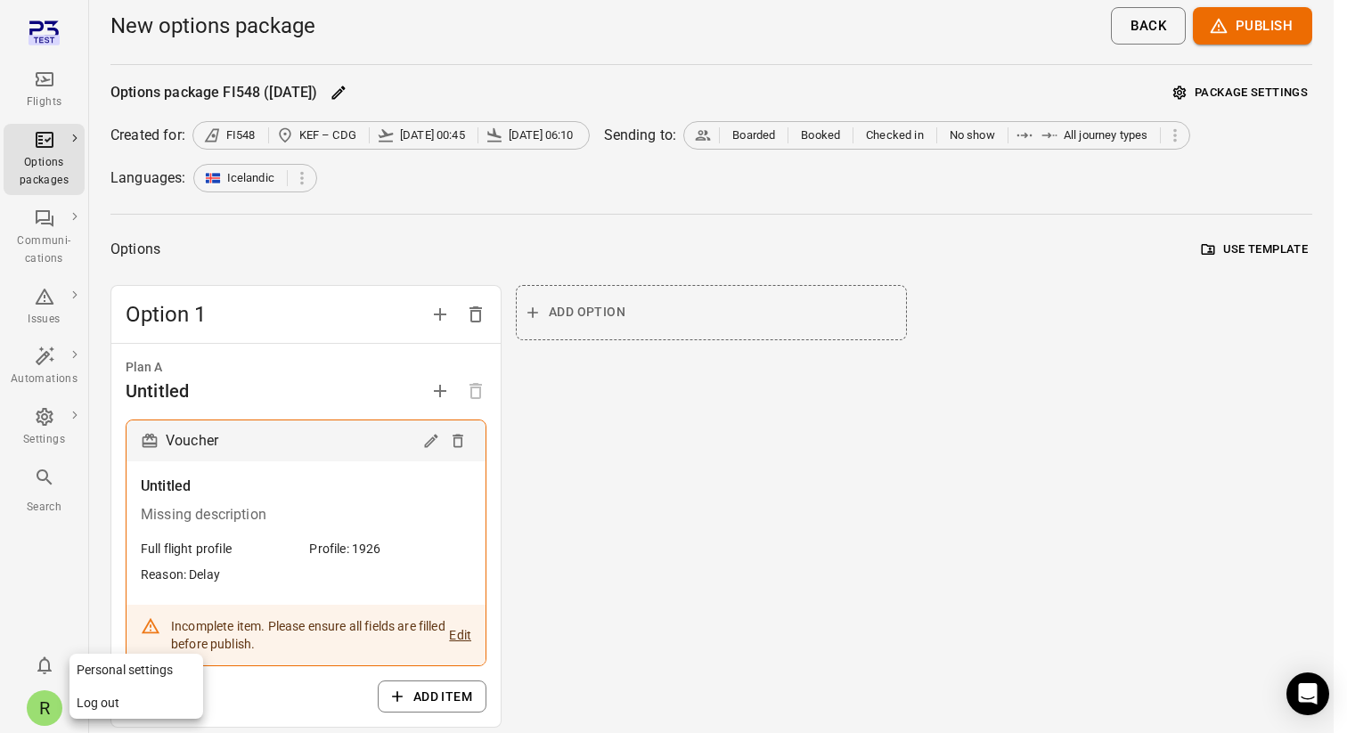
click at [712, 536] on div at bounding box center [673, 366] width 1347 height 733
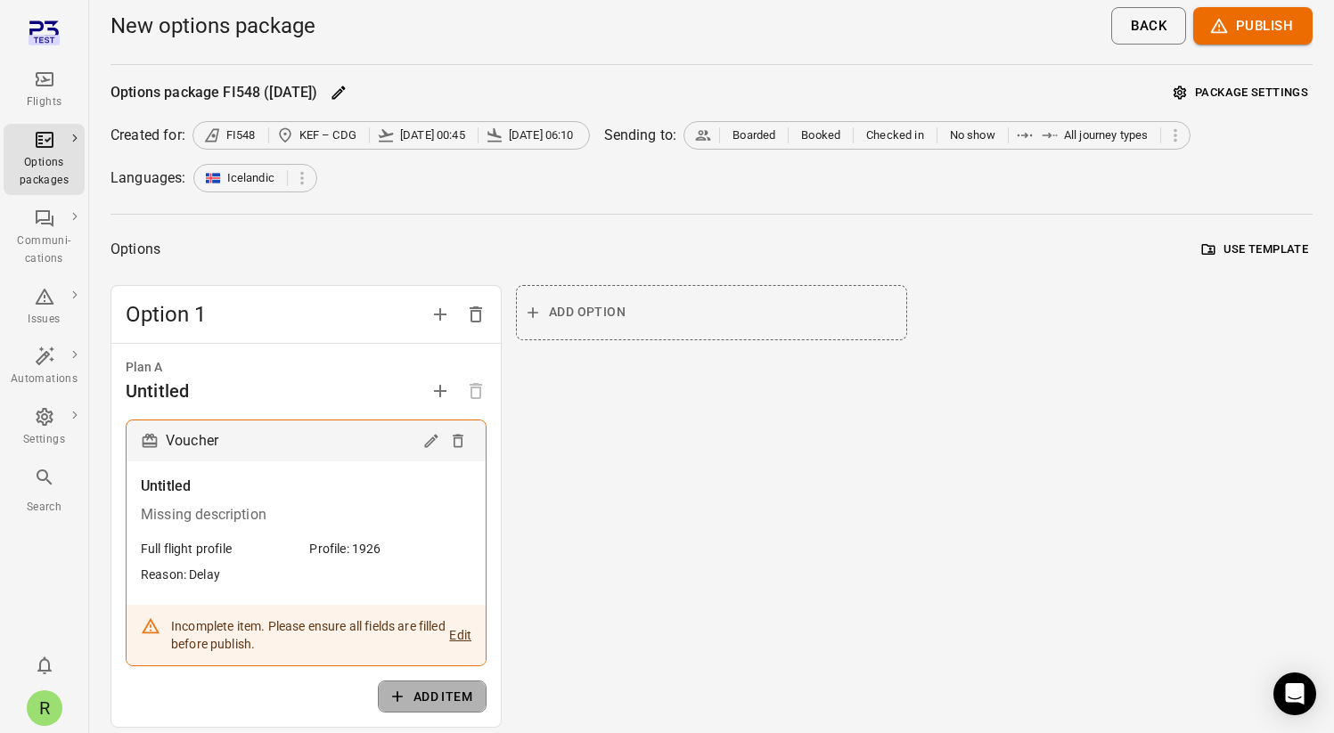
click at [414, 690] on button "Add item" at bounding box center [432, 697] width 109 height 33
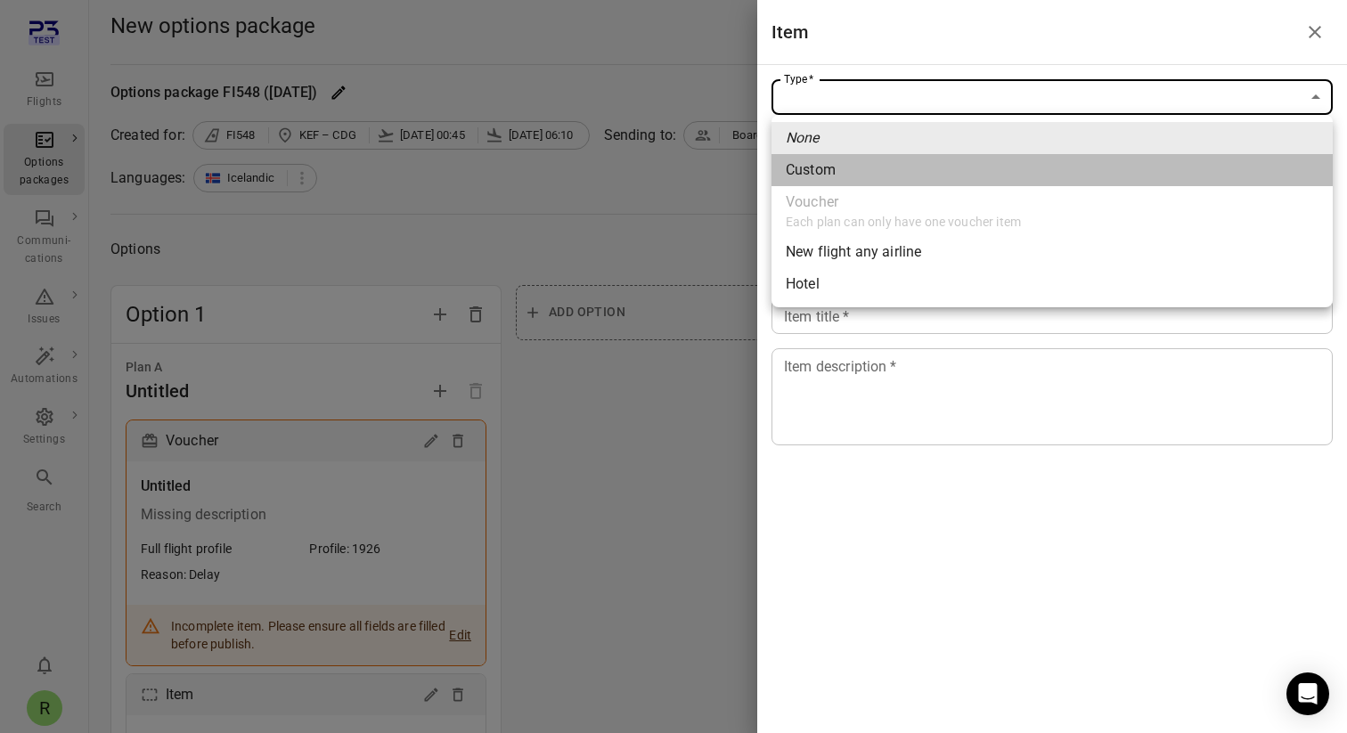
click at [854, 174] on span "Custom" at bounding box center [1052, 169] width 533 height 21
type input "******"
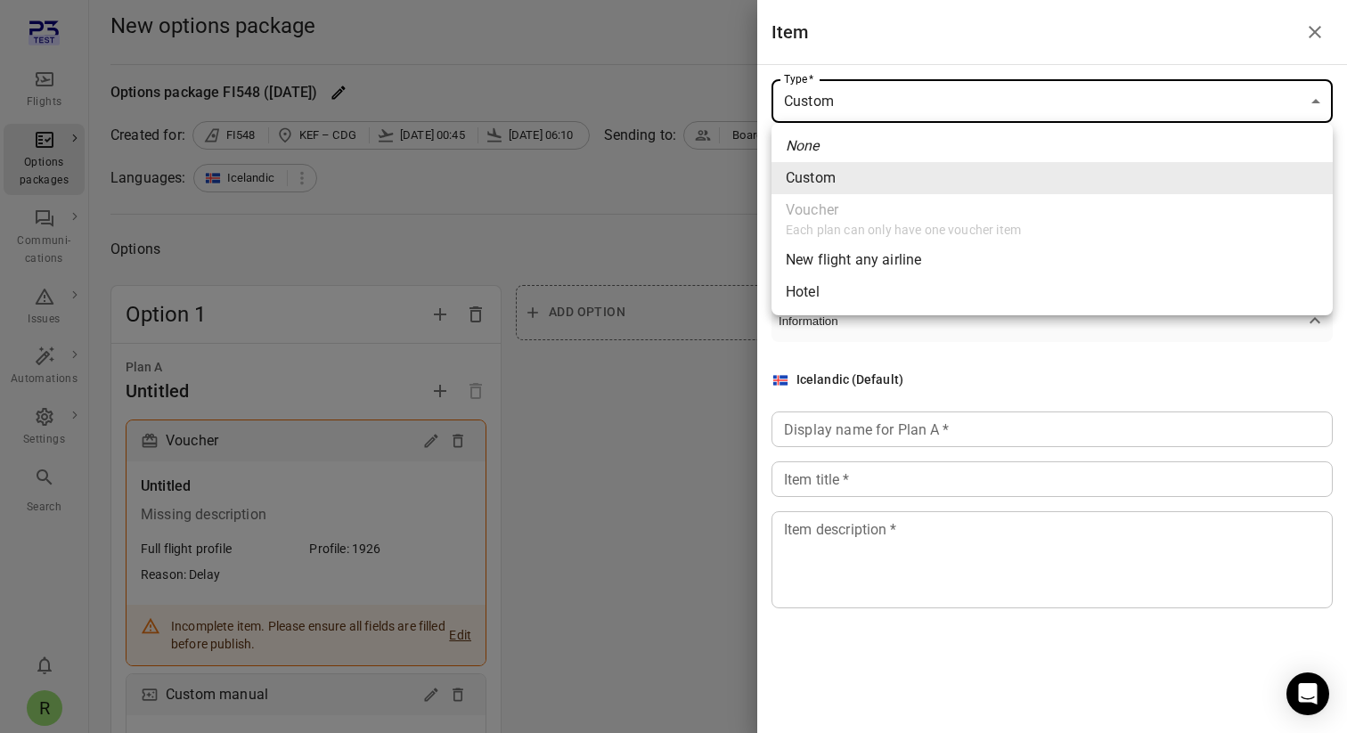
click at [624, 458] on div at bounding box center [673, 366] width 1347 height 733
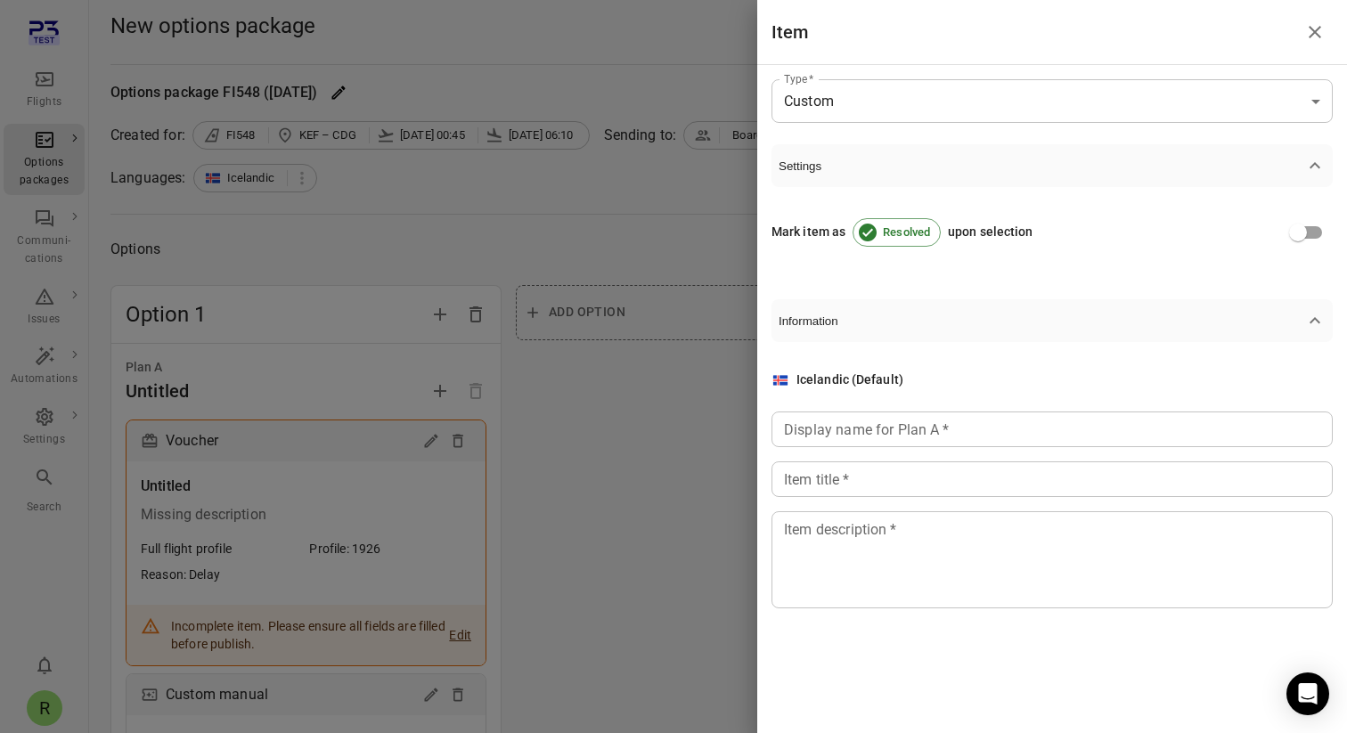
drag, startPoint x: 606, startPoint y: 470, endPoint x: 372, endPoint y: 674, distance: 310.0
click at [604, 472] on div "None Custom Voucher Each plan can only have one voucher item New flight any air…" at bounding box center [673, 366] width 1347 height 733
drag, startPoint x: 214, startPoint y: 579, endPoint x: 346, endPoint y: 491, distance: 158.6
click at [215, 579] on div at bounding box center [673, 366] width 1347 height 733
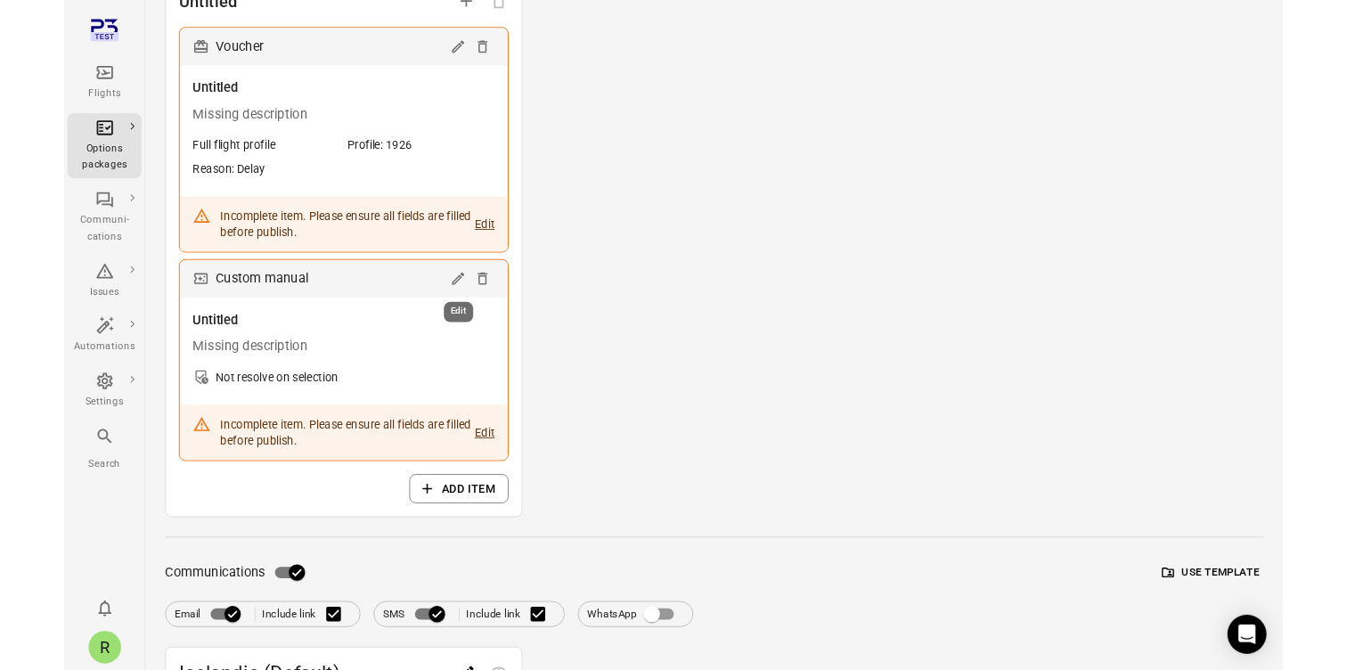
scroll to position [192, 0]
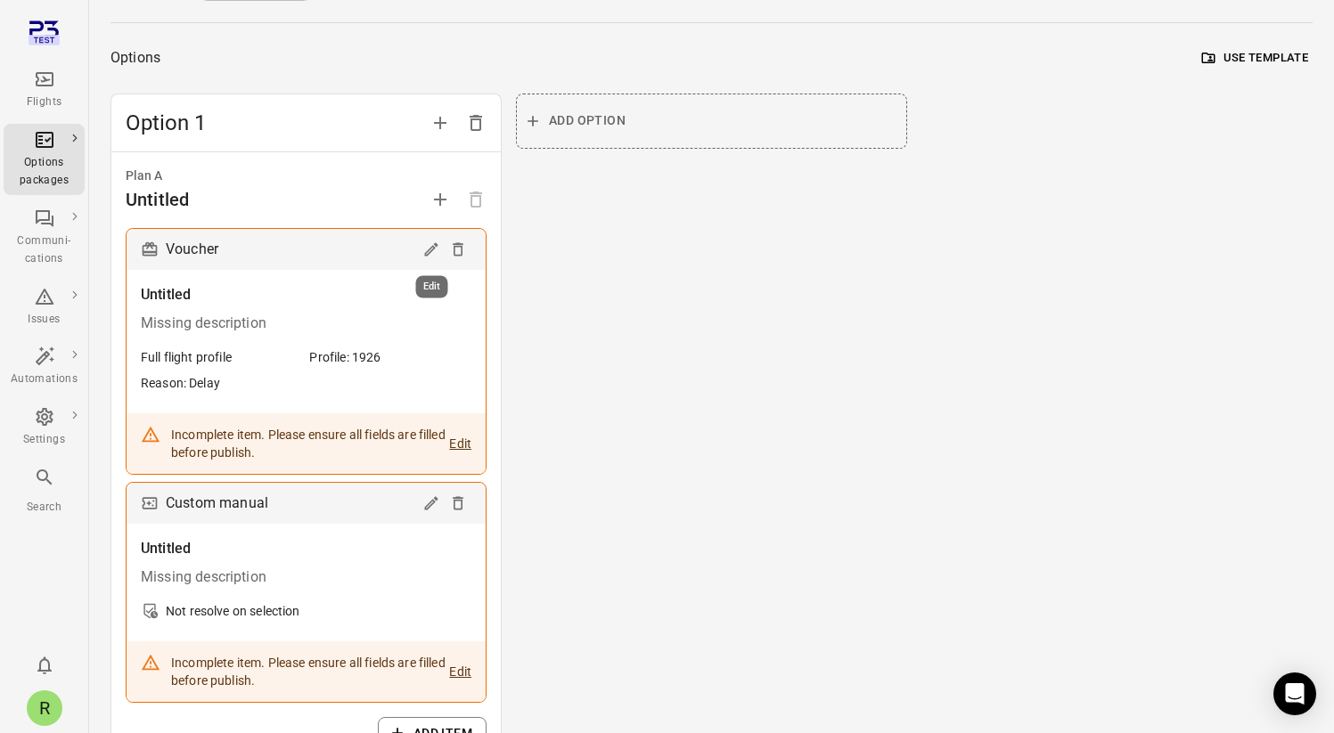
click at [429, 261] on button "Edit" at bounding box center [431, 249] width 27 height 27
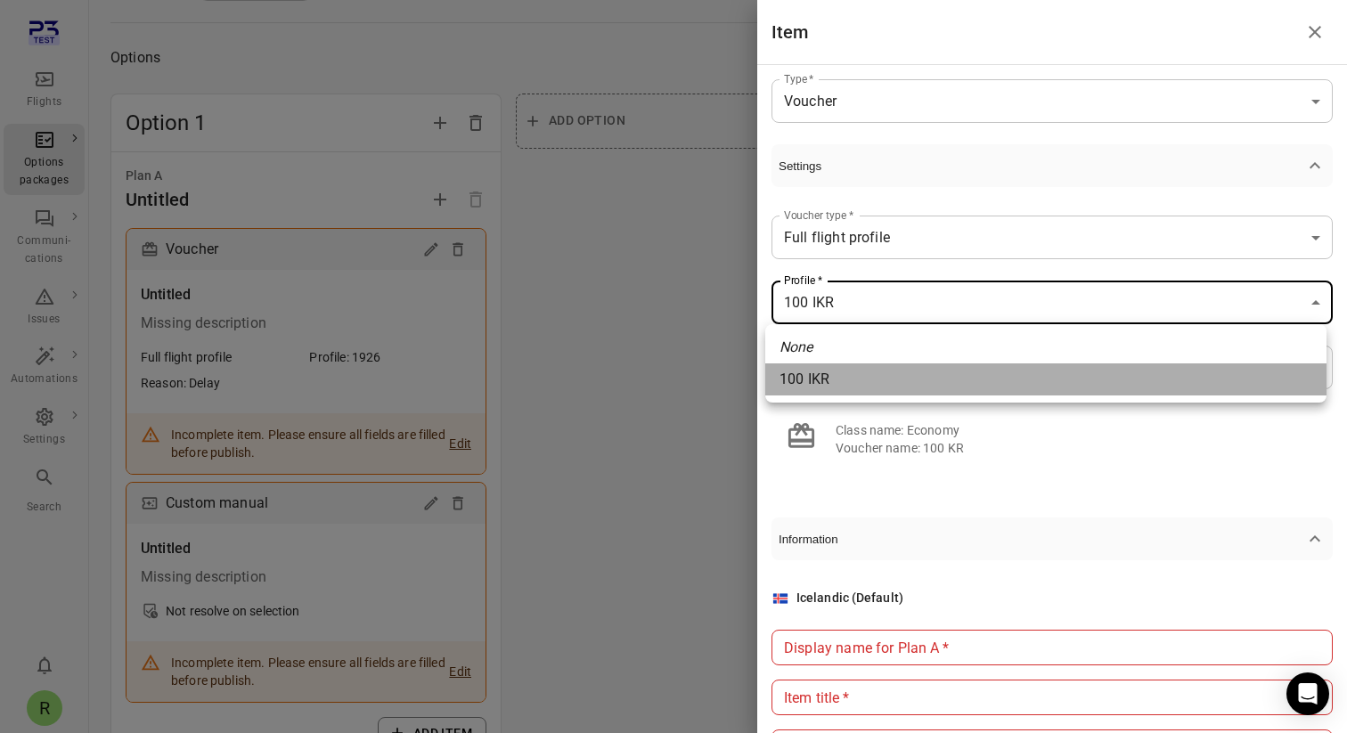
click at [813, 375] on span "100 IKR" at bounding box center [1046, 379] width 533 height 21
